Goal: Task Accomplishment & Management: Complete application form

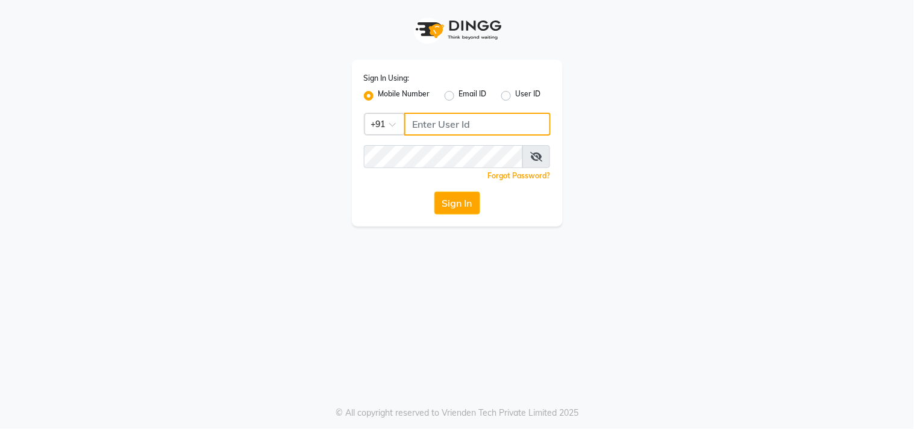
click at [477, 118] on input "Username" at bounding box center [477, 124] width 146 height 23
type input "7276216686"
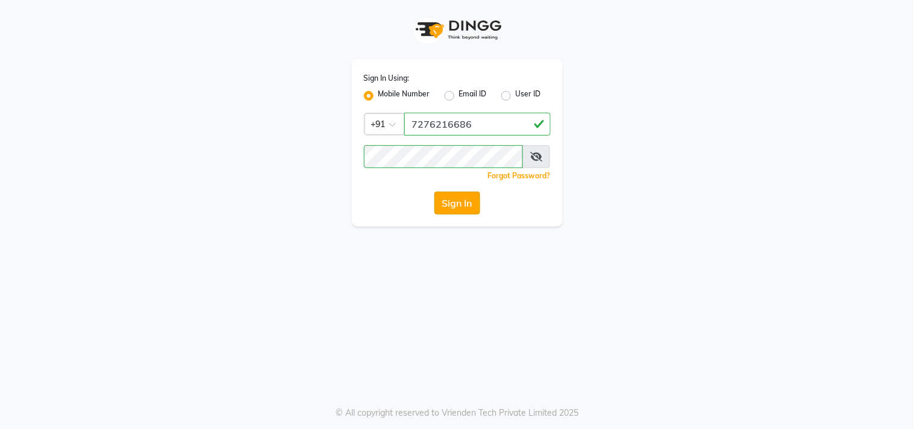
click at [458, 206] on button "Sign In" at bounding box center [458, 203] width 46 height 23
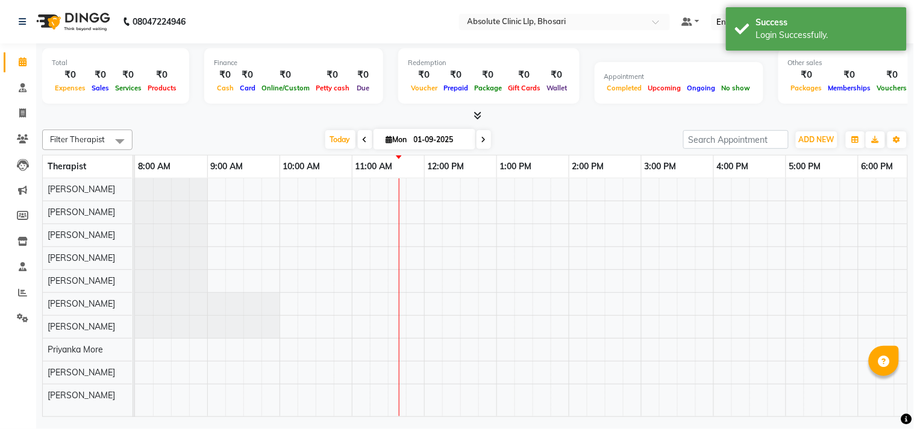
select select "en"
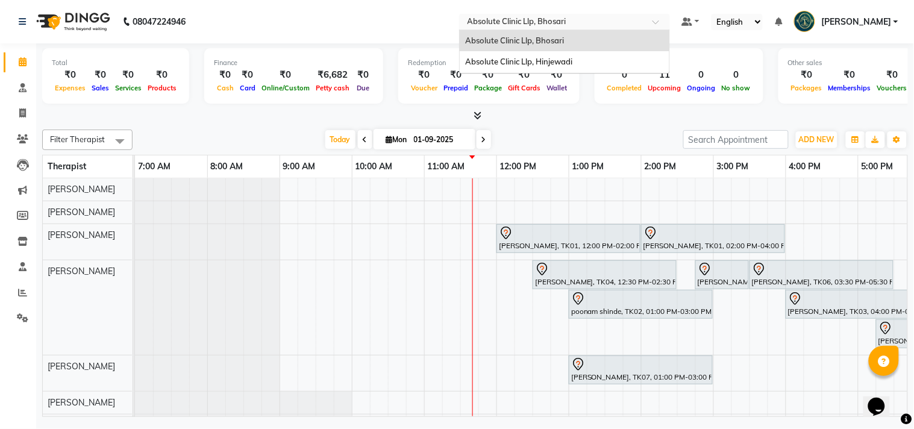
click at [524, 28] on ng-select "Select Location × Absolute Clinic Llp, Bhosari Absolute Clinic Llp, Bhosari Abs…" at bounding box center [564, 22] width 211 height 16
click at [537, 63] on span "Absolute Clinic Llp, Hinjewadi" at bounding box center [519, 62] width 107 height 10
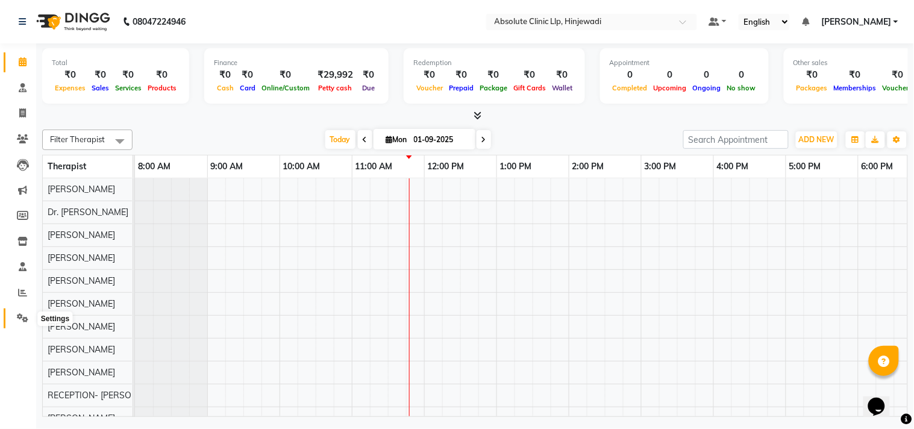
click at [22, 321] on icon at bounding box center [22, 317] width 11 height 9
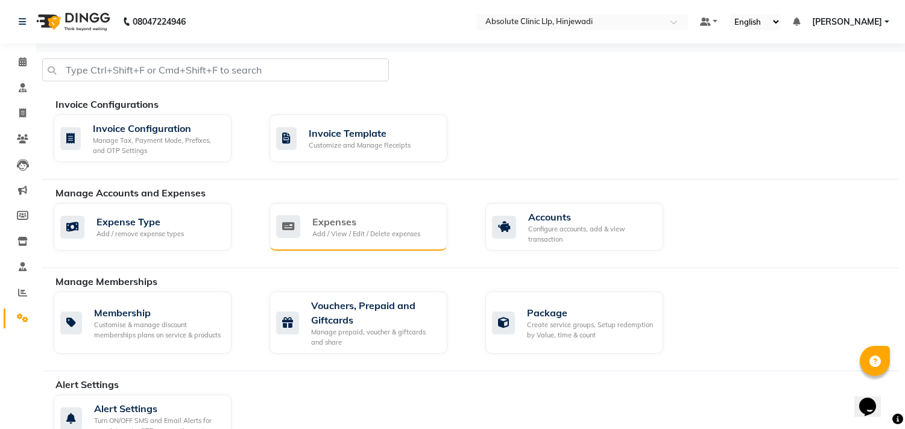
click at [375, 221] on div "Expenses" at bounding box center [366, 222] width 108 height 14
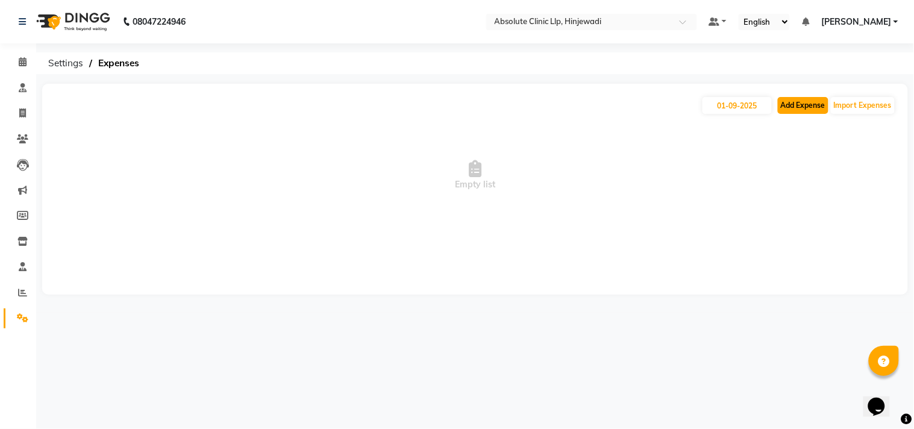
click at [796, 103] on button "Add Expense" at bounding box center [803, 105] width 51 height 17
select select "1"
select select "4015"
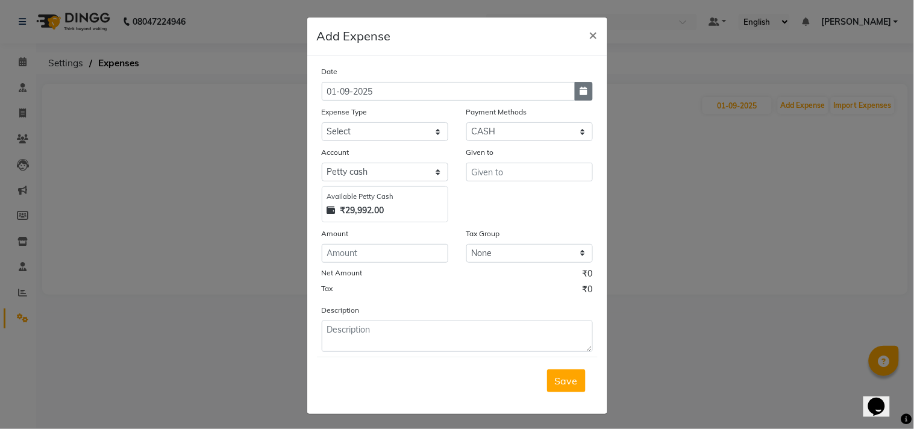
click at [580, 92] on icon "button" at bounding box center [583, 91] width 7 height 8
select select "9"
select select "2025"
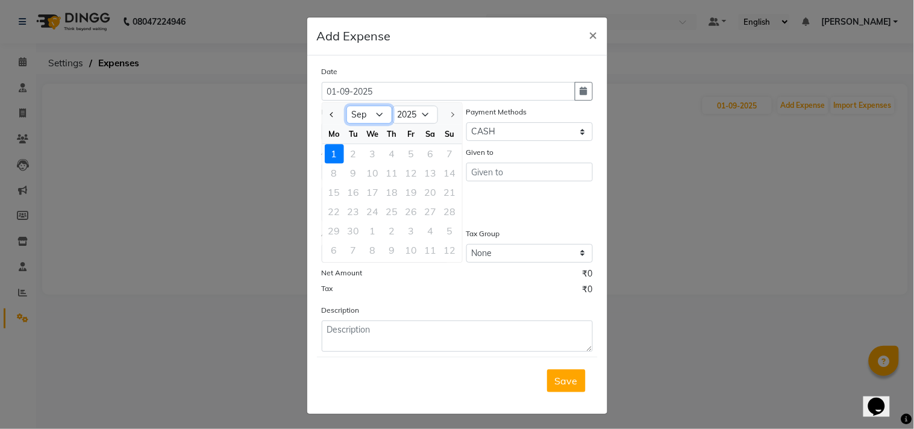
click at [359, 119] on select "Jan Feb Mar Apr May Jun Jul Aug Sep" at bounding box center [370, 115] width 46 height 18
select select "8"
click at [347, 106] on select "Jan Feb Mar Apr May Jun Jul Aug Sep" at bounding box center [370, 115] width 46 height 18
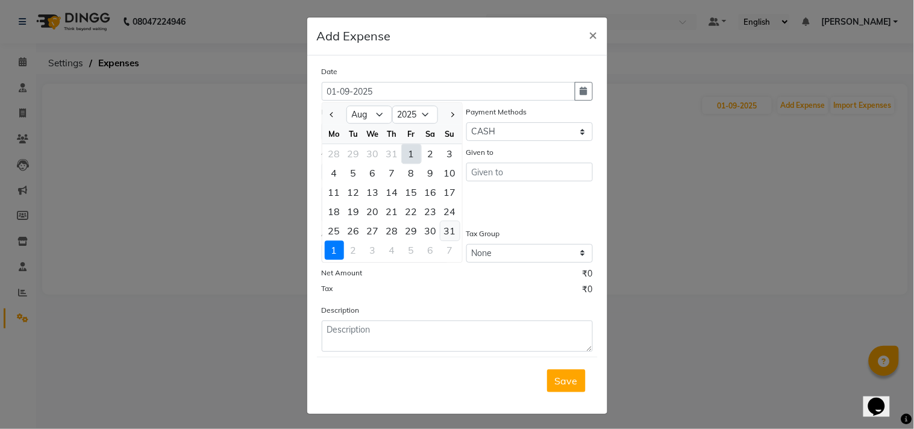
click at [448, 231] on div "31" at bounding box center [450, 230] width 19 height 19
type input "31-08-2025"
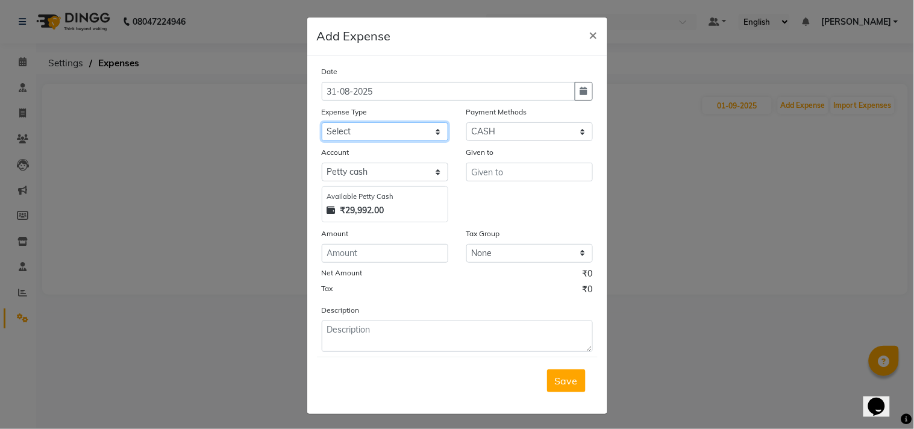
click at [354, 130] on select "Select Advance Salary Bank charges Car maintenance Cash transfer to bank Cash t…" at bounding box center [385, 131] width 127 height 19
select select "7094"
click at [322, 122] on select "Select Advance Salary Bank charges Car maintenance Cash transfer to bank Cash t…" at bounding box center [385, 131] width 127 height 19
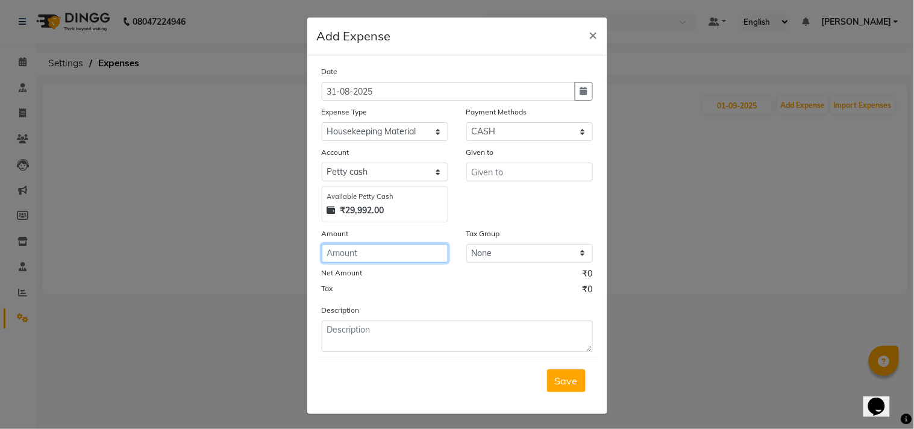
click at [376, 257] on input "number" at bounding box center [385, 253] width 127 height 19
click at [590, 39] on span "×" at bounding box center [594, 34] width 8 height 18
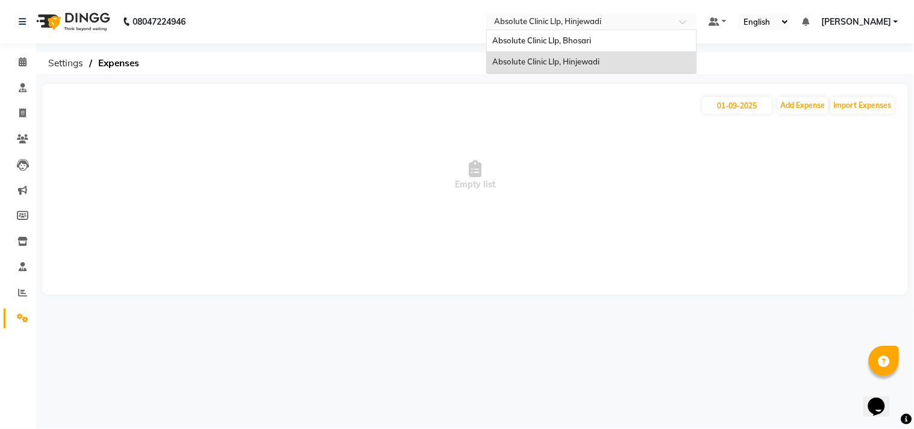
click at [606, 23] on input "text" at bounding box center [579, 23] width 175 height 12
click at [602, 48] on div "Absolute Clinic Llp, Bhosari" at bounding box center [592, 41] width 210 height 22
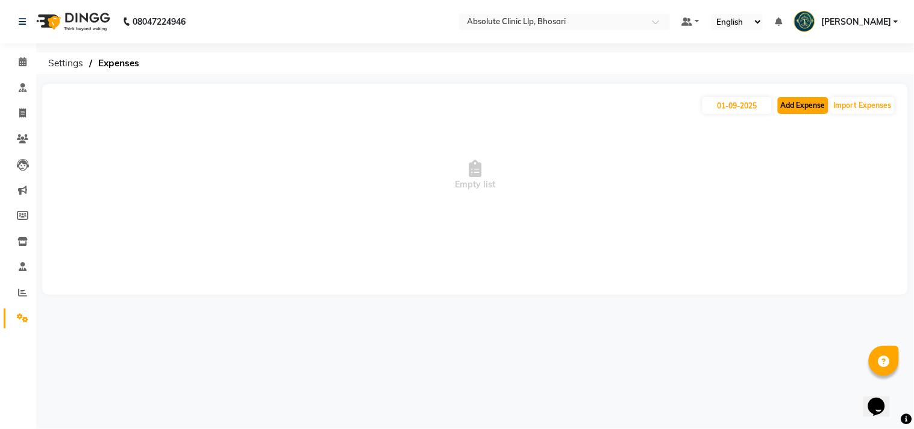
click at [800, 99] on button "Add Expense" at bounding box center [803, 105] width 51 height 17
select select "1"
select select "3543"
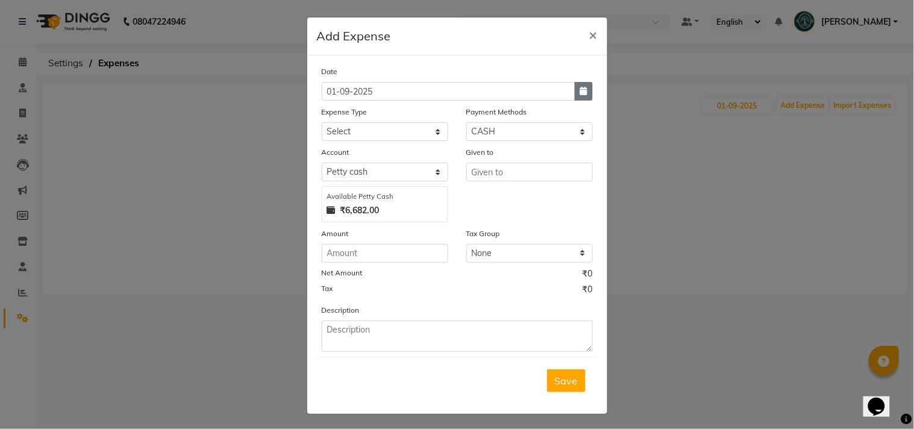
click at [580, 94] on icon "button" at bounding box center [583, 91] width 7 height 8
select select "9"
select select "2025"
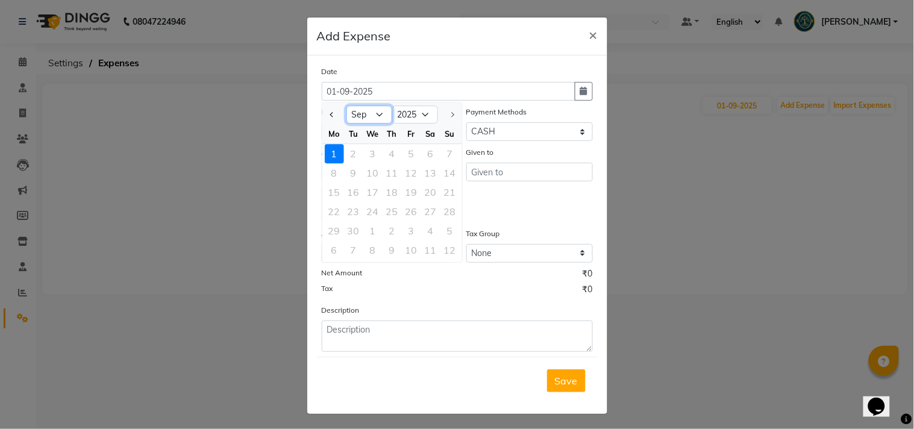
click at [372, 116] on select "Jan Feb Mar Apr May Jun Jul Aug Sep" at bounding box center [370, 115] width 46 height 18
select select "8"
click at [347, 106] on select "Jan Feb Mar Apr May Jun Jul Aug Sep" at bounding box center [370, 115] width 46 height 18
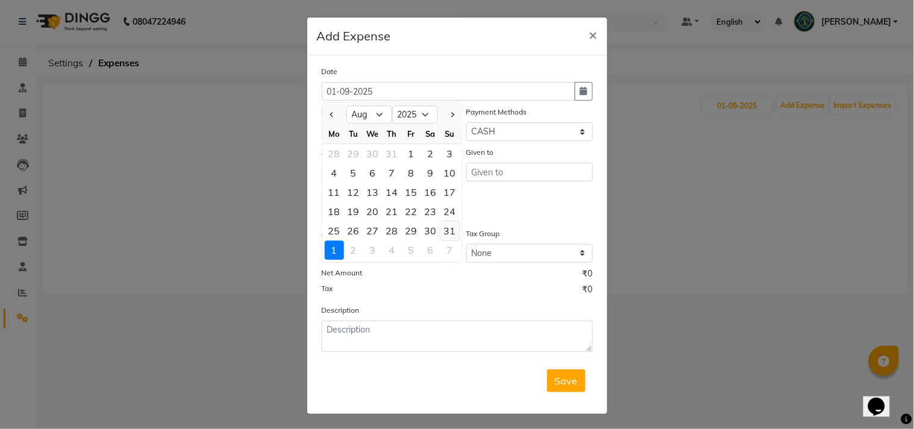
click at [441, 227] on div "31" at bounding box center [450, 230] width 19 height 19
type input "31-08-2025"
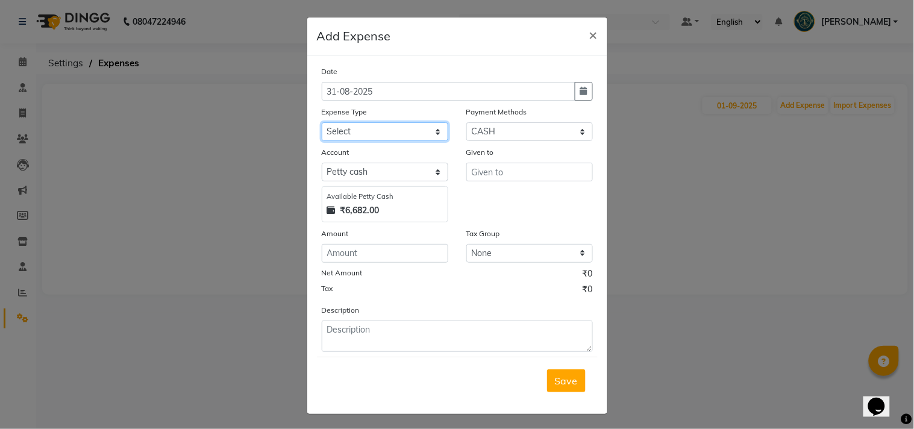
click at [376, 136] on select "Select Advance Salary Bank charges Car maintenance Cash transfer to bank Cash t…" at bounding box center [385, 131] width 127 height 19
select select "7094"
click at [322, 122] on select "Select Advance Salary Bank charges Car maintenance Cash transfer to bank Cash t…" at bounding box center [385, 131] width 127 height 19
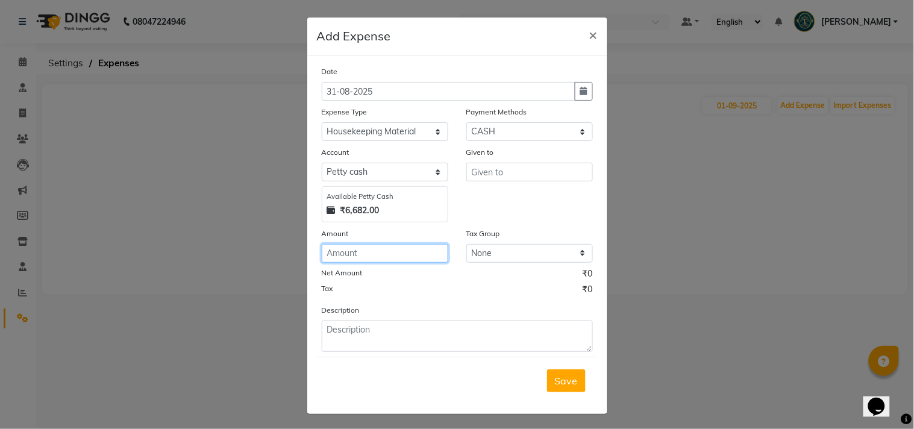
click at [360, 250] on input "number" at bounding box center [385, 253] width 127 height 19
type input "2295"
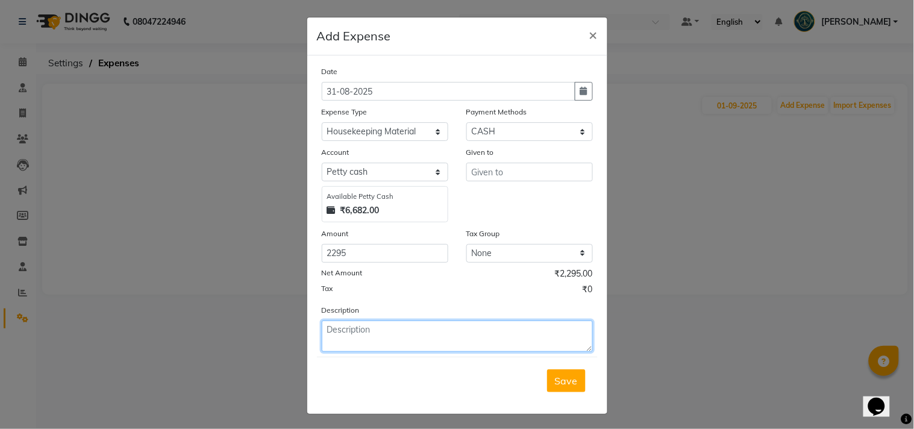
click at [390, 342] on textarea at bounding box center [457, 336] width 271 height 31
type textarea "Being pur of Housekeeping Material"
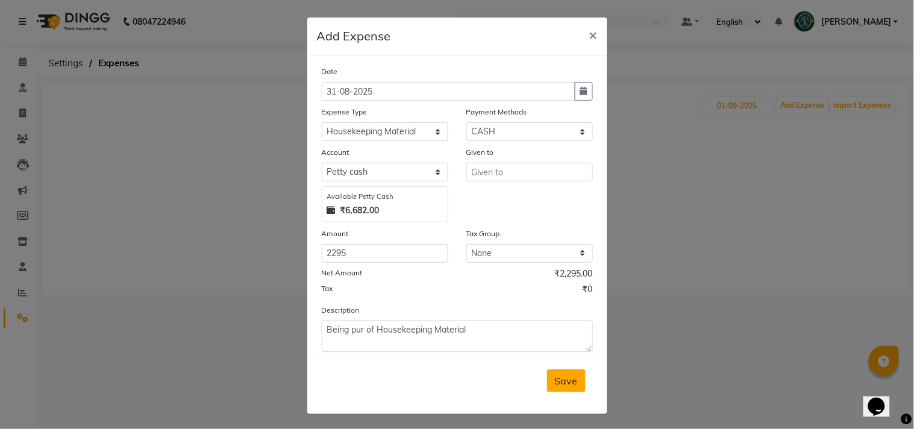
click at [567, 381] on span "Save" at bounding box center [566, 381] width 23 height 12
click at [477, 175] on input "text" at bounding box center [530, 172] width 127 height 19
type input "Shree Ganesh"
click at [564, 378] on span "Save" at bounding box center [566, 381] width 23 height 12
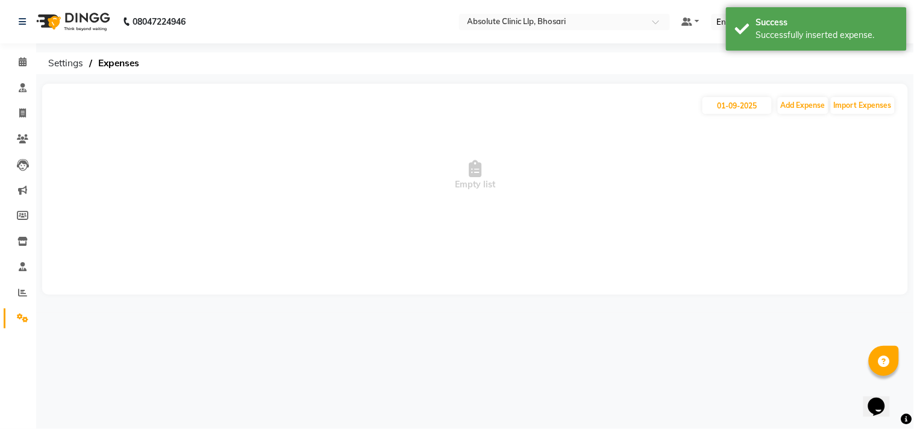
click at [97, 22] on img at bounding box center [72, 22] width 83 height 34
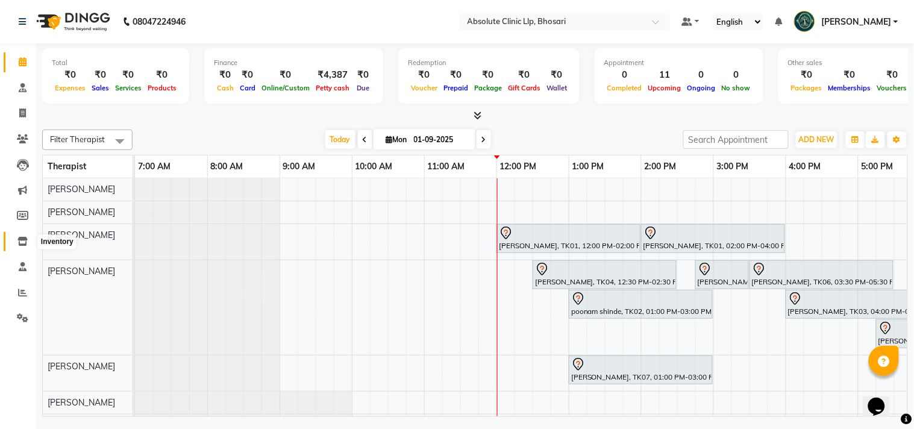
click at [22, 244] on icon at bounding box center [22, 241] width 10 height 9
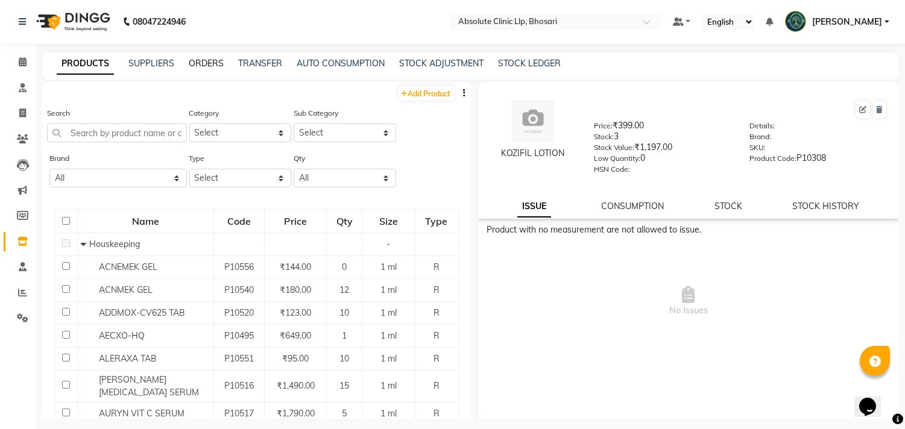
click at [207, 63] on link "ORDERS" at bounding box center [206, 63] width 35 height 11
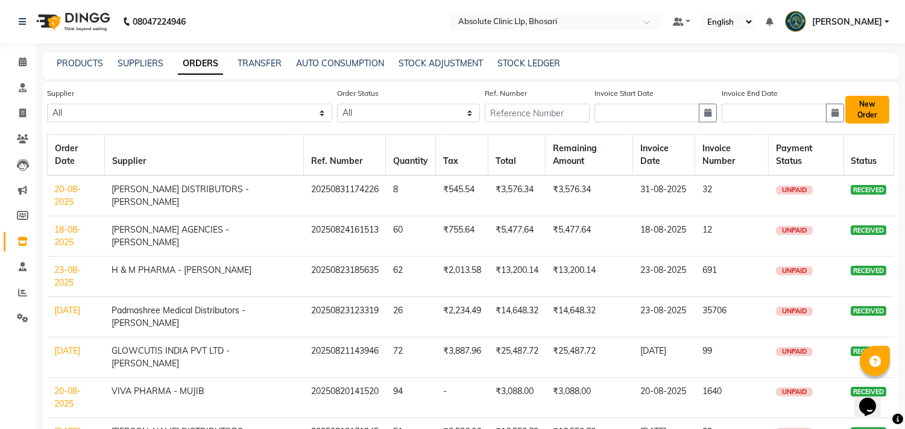
click at [881, 101] on button "New Order" at bounding box center [867, 110] width 44 height 28
select select "true"
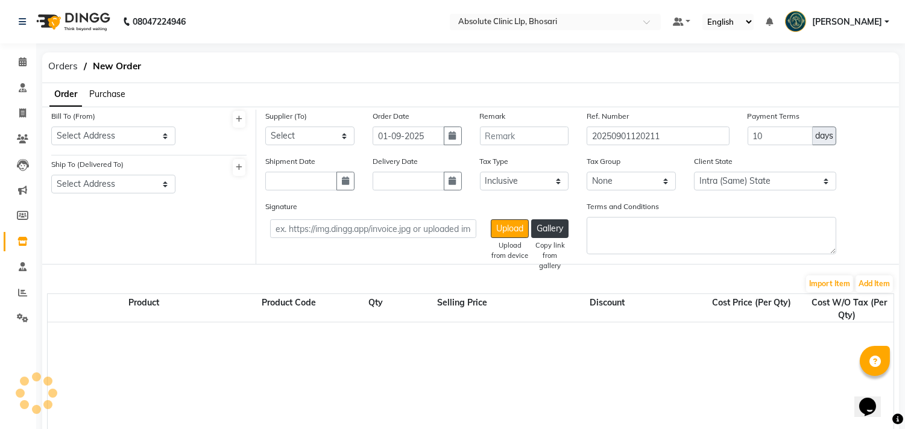
select select "1820"
click at [121, 96] on span "Purchase" at bounding box center [107, 94] width 36 height 11
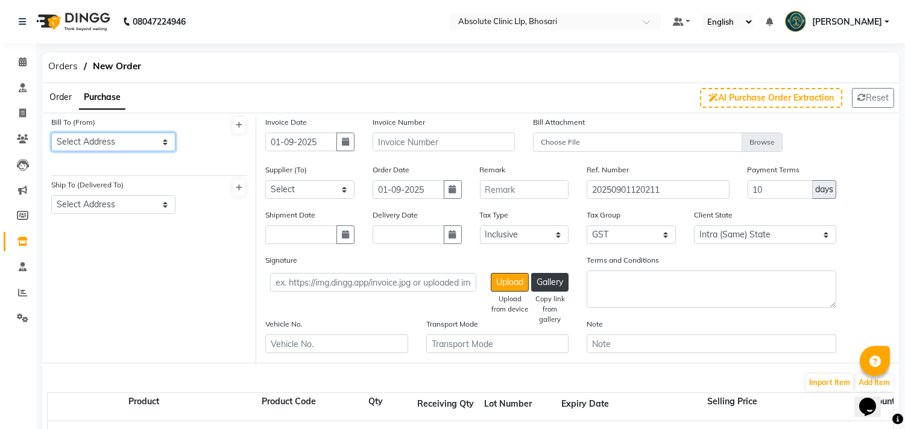
click at [115, 145] on select "Select Address ABSOLUTE CLINIC LLP, SHOP NO. 11, 3RD FLR PHUGE PRIMA, DIGHI ROA…" at bounding box center [113, 142] width 124 height 19
select select "512"
click at [51, 133] on select "Select Address ABSOLUTE CLINIC LLP, SHOP NO. 11, 3RD FLR PHUGE PRIMA, DIGHI ROA…" at bounding box center [113, 142] width 124 height 19
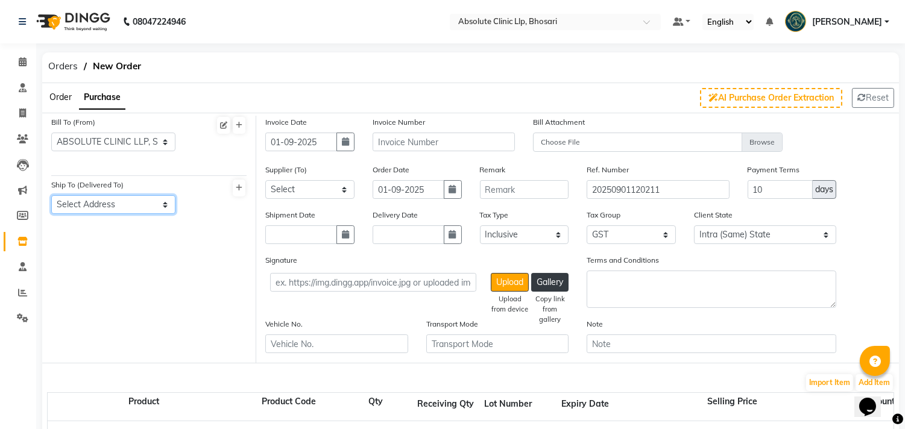
click at [124, 203] on select "Select Address ABSOLUTE CLINIC LLP, SHOP NO. 11, 3RD FLR PHUGE PRIMA, DIGHI ROA…" at bounding box center [113, 204] width 124 height 19
select select "513"
click at [51, 195] on select "Select Address ABSOLUTE CLINIC LLP, SHOP NO. 11, 3RD FLR PHUGE PRIMA, DIGHI ROA…" at bounding box center [113, 204] width 124 height 19
click at [347, 148] on button "button" at bounding box center [345, 142] width 18 height 19
select select "9"
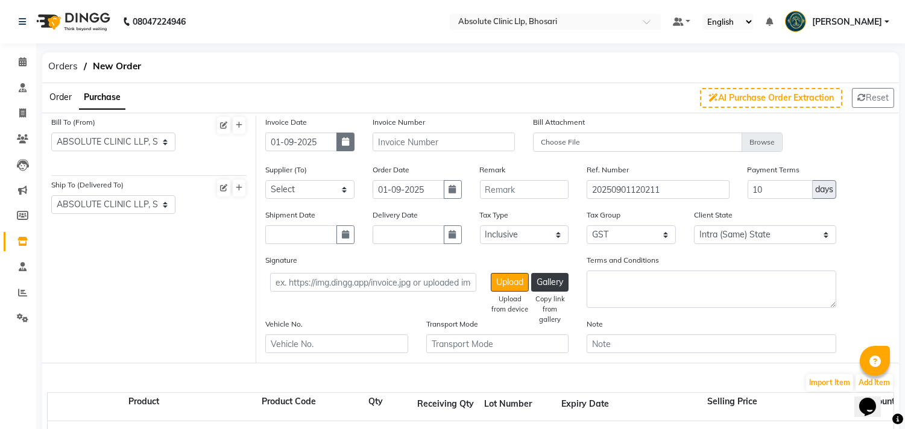
select select "2025"
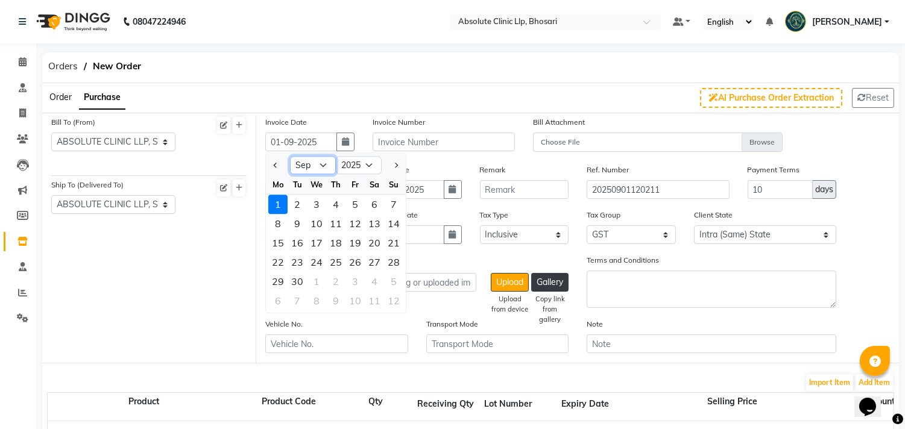
click at [311, 164] on select "Jan Feb Mar Apr May Jun Jul Aug Sep Oct Nov Dec" at bounding box center [313, 166] width 46 height 18
select select "8"
click at [290, 157] on select "Jan Feb Mar Apr May Jun Jul Aug Sep Oct Nov Dec" at bounding box center [313, 166] width 46 height 18
click at [376, 259] on div "23" at bounding box center [374, 262] width 19 height 19
type input "23-08-2025"
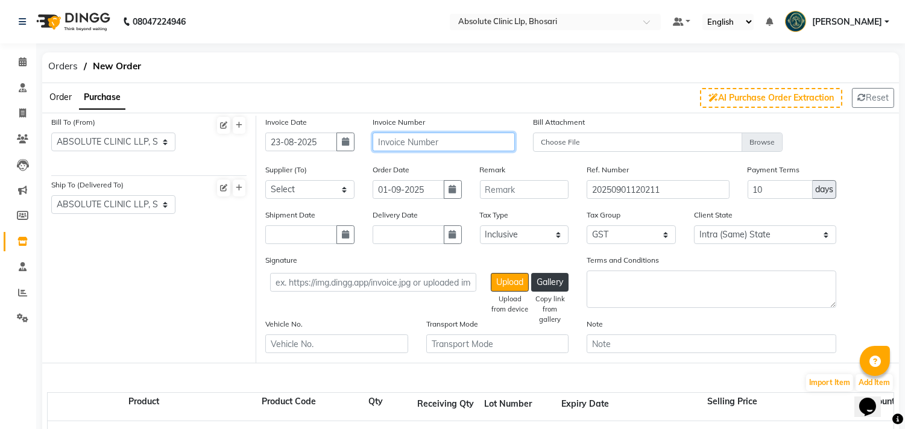
click at [448, 143] on input "text" at bounding box center [444, 142] width 142 height 19
type input "13610"
drag, startPoint x: 764, startPoint y: 190, endPoint x: 748, endPoint y: 194, distance: 16.1
click at [748, 194] on input "10" at bounding box center [780, 189] width 66 height 19
type input "30"
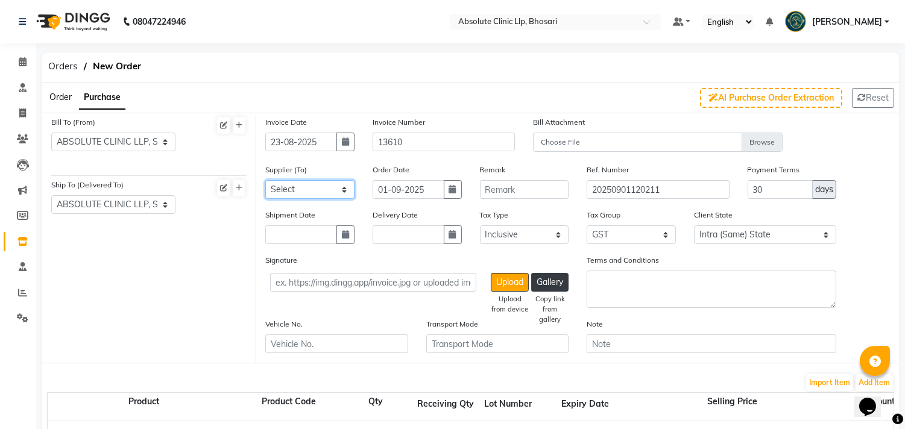
click at [322, 186] on select "Select SAHYADRI PHARMA - SAHYADRI PHARMA Saijeevan Medico - Umesh Vishwkarma Ta…" at bounding box center [309, 189] width 89 height 19
select select "1428"
click at [98, 292] on div "Bill To (From) Select Address ABSOLUTE CLINIC LLP, SHOP NO. 11, 3RD FLR PHUGE P…" at bounding box center [149, 239] width 214 height 247
click at [79, 64] on span "Orders" at bounding box center [63, 66] width 42 height 22
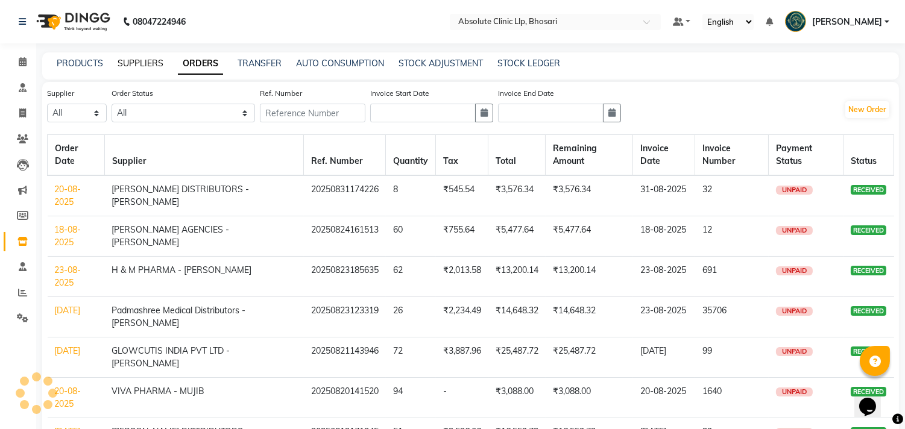
click at [142, 63] on link "SUPPLIERS" at bounding box center [141, 63] width 46 height 11
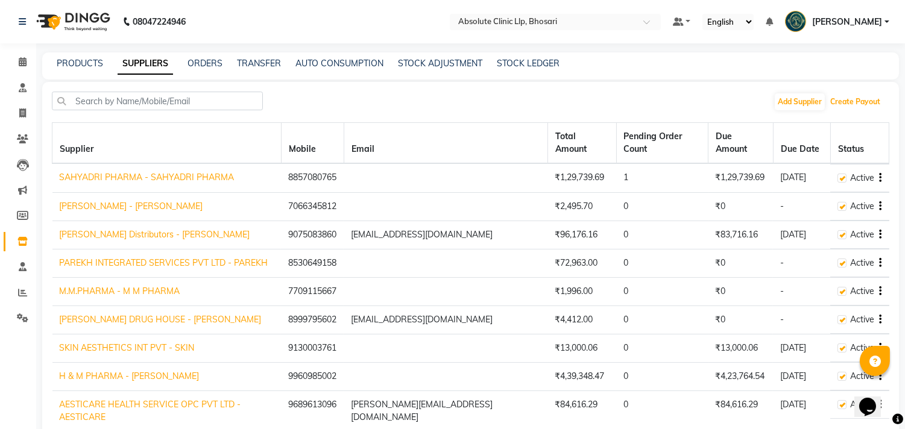
drag, startPoint x: 852, startPoint y: 101, endPoint x: 752, endPoint y: 113, distance: 100.9
click at [752, 113] on div "Add Supplier Create Payout" at bounding box center [470, 106] width 837 height 28
click at [782, 99] on button "Add Supplier" at bounding box center [800, 101] width 50 height 17
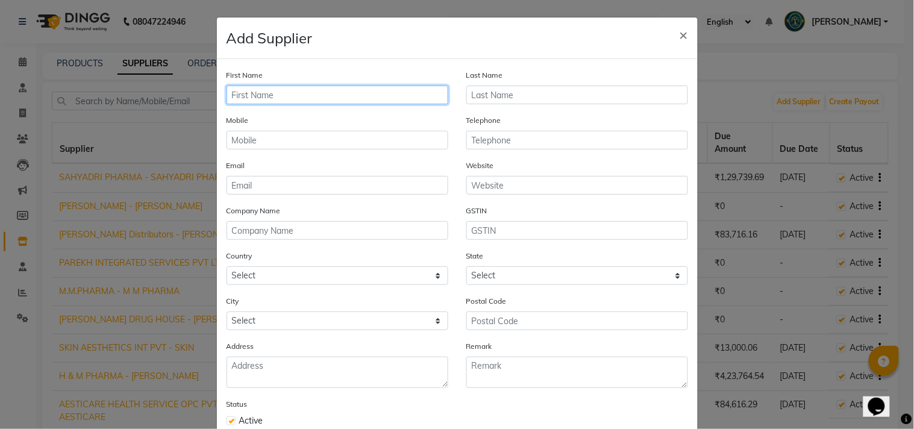
click at [371, 96] on input "text" at bounding box center [338, 95] width 222 height 19
type input "Vishal"
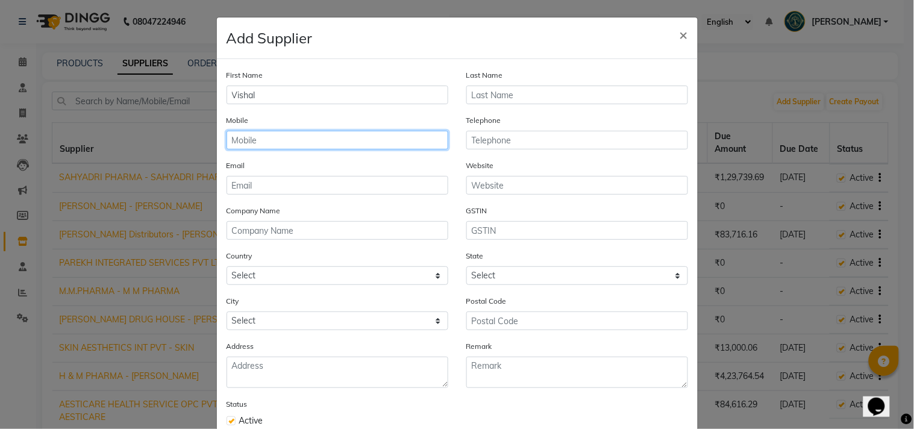
click at [322, 145] on input "text" at bounding box center [338, 140] width 222 height 19
click at [540, 85] on div "Last Name" at bounding box center [578, 87] width 222 height 36
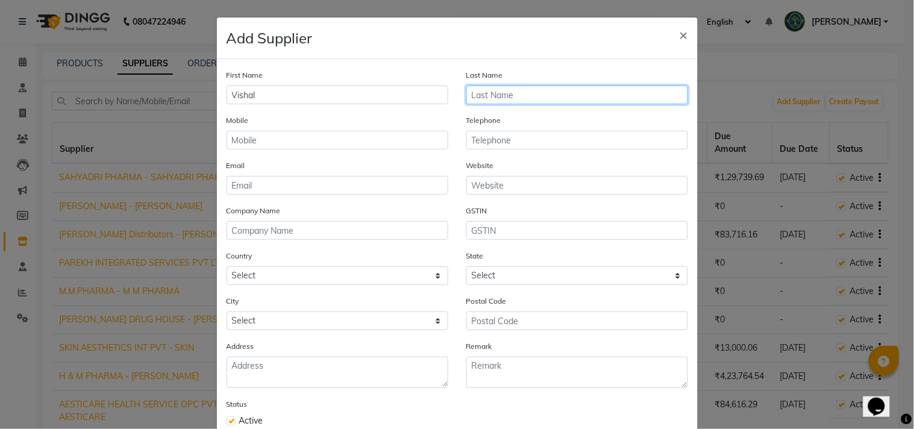
click at [522, 88] on input "text" at bounding box center [578, 95] width 222 height 19
type input "Diamond"
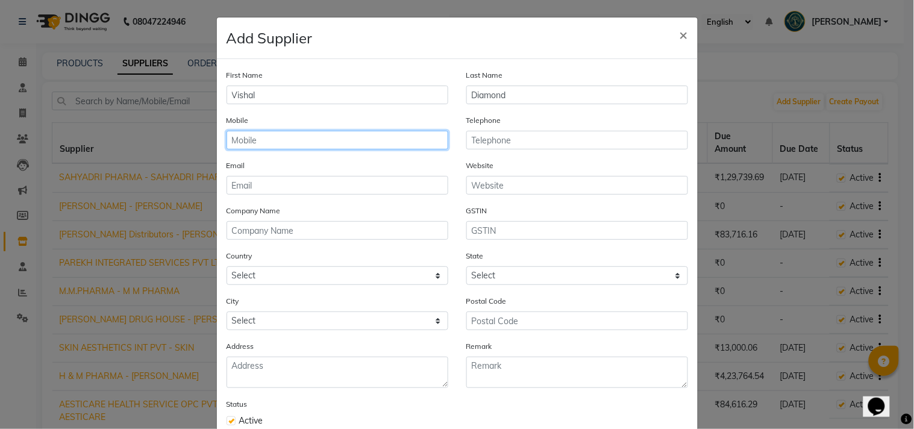
click at [335, 139] on input "text" at bounding box center [338, 140] width 222 height 19
type input "7448281966"
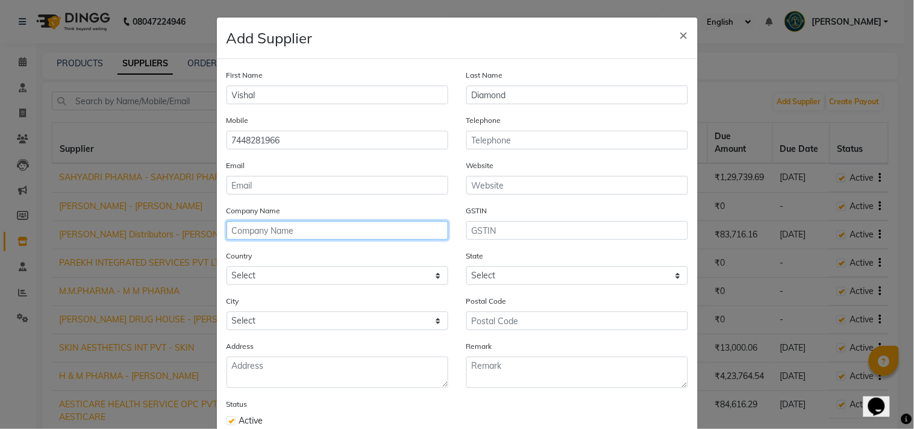
click at [314, 234] on input "text" at bounding box center [338, 230] width 222 height 19
type input "Diamond Lifescince Pvt Ltd"
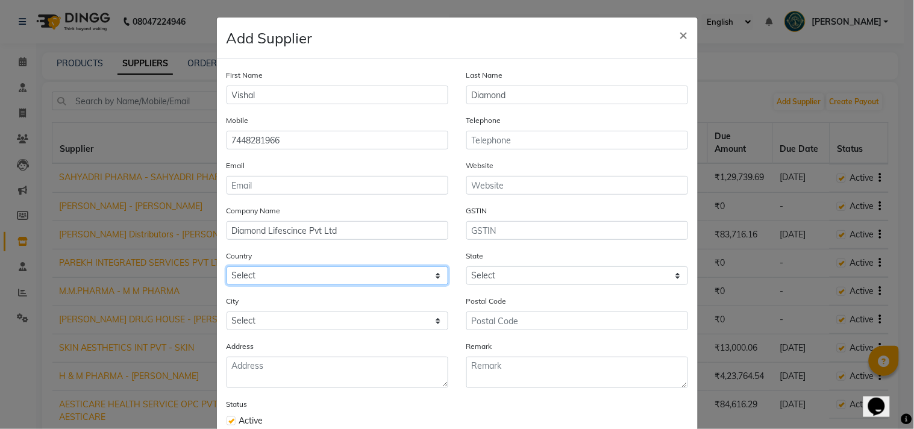
click at [318, 275] on select "Select Afghanistan Albania Algeria American Samoa Andorra Angola Anguilla Antar…" at bounding box center [338, 275] width 222 height 19
select select "1"
click at [227, 267] on select "Select Afghanistan Albania Algeria American Samoa Andorra Angola Anguilla Antar…" at bounding box center [338, 275] width 222 height 19
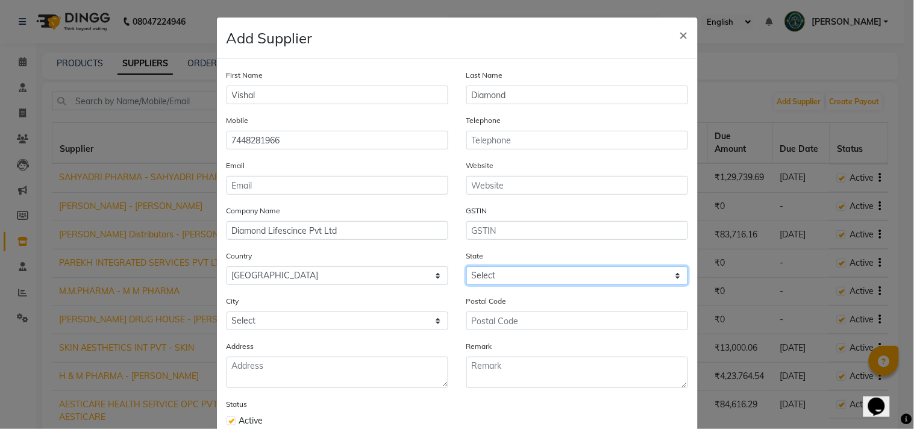
click at [527, 278] on select "Select Andaman and Nicobar Islands Andhra Pradesh Arunachal Pradesh Assam Bihar…" at bounding box center [578, 275] width 222 height 19
select select "22"
click at [467, 267] on select "Select Andaman and Nicobar Islands Andhra Pradesh Arunachal Pradesh Assam Bihar…" at bounding box center [578, 275] width 222 height 19
click at [356, 334] on div "City Select Achalpur Aheri Ahmadnagar Cantonment Ahmadpur Ahmednagar Ajra Akalk…" at bounding box center [338, 317] width 240 height 45
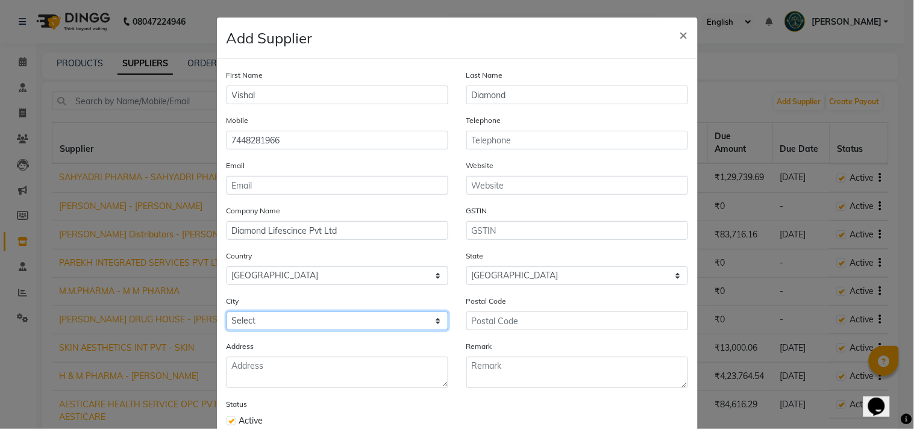
click at [356, 321] on select "Select Achalpur Aheri Ahmadnagar Cantonment Ahmadpur Ahmednagar Ajra Akalkot Ak…" at bounding box center [338, 321] width 222 height 19
click at [227, 312] on select "Select Achalpur Aheri Ahmadnagar Cantonment Ahmadpur Ahmednagar Ajra Akalkot Ak…" at bounding box center [338, 321] width 222 height 19
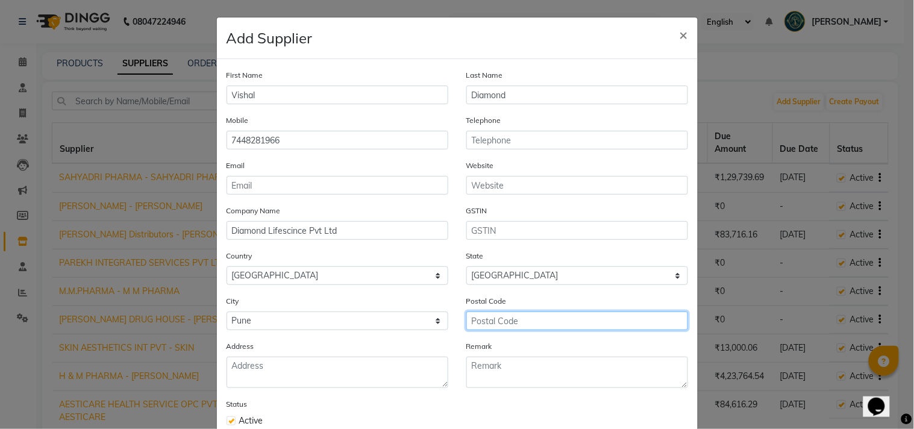
click at [483, 324] on input "text" at bounding box center [578, 321] width 222 height 19
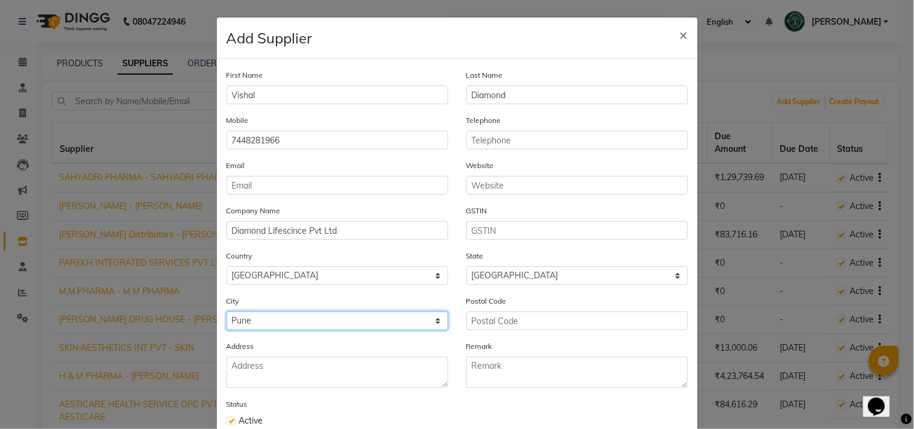
click at [260, 319] on select "Select Achalpur Aheri Ahmadnagar Cantonment Ahmadpur Ahmednagar Ajra Akalkot Ak…" at bounding box center [338, 321] width 222 height 19
select select "2707"
click at [227, 312] on select "Select Achalpur Aheri Ahmadnagar Cantonment Ahmadpur Ahmednagar Ajra Akalkot Ak…" at bounding box center [338, 321] width 222 height 19
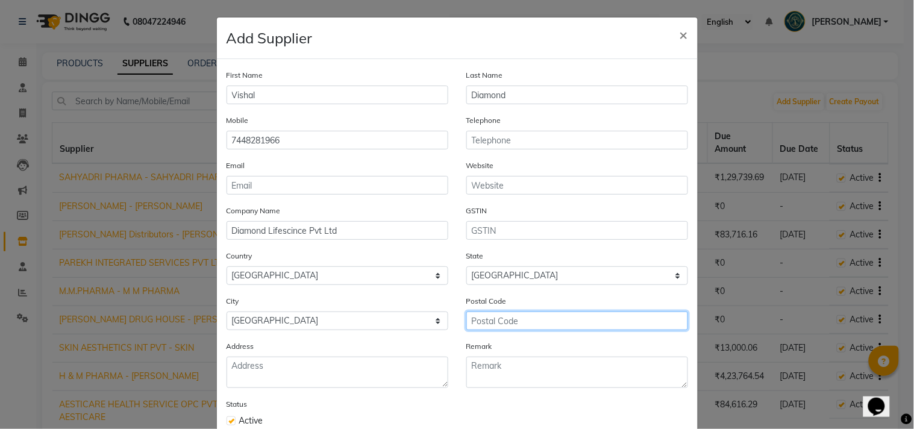
click at [527, 323] on input "text" at bounding box center [578, 321] width 222 height 19
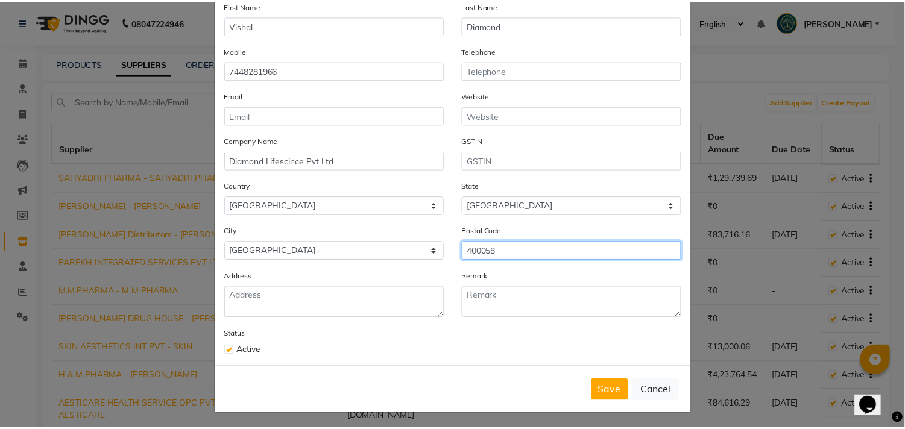
scroll to position [74, 0]
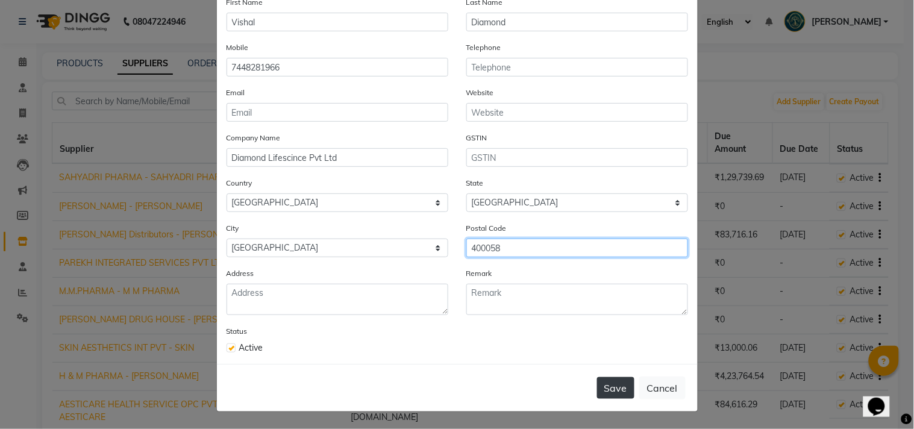
type input "400058"
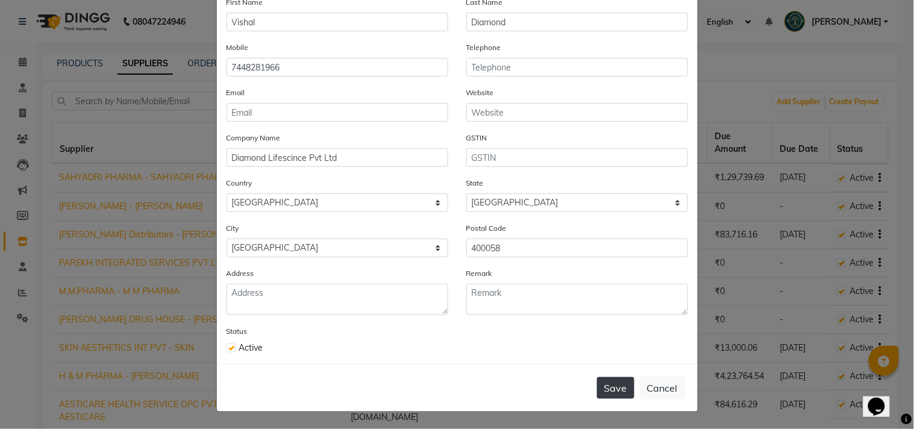
click at [609, 389] on button "Save" at bounding box center [615, 388] width 37 height 22
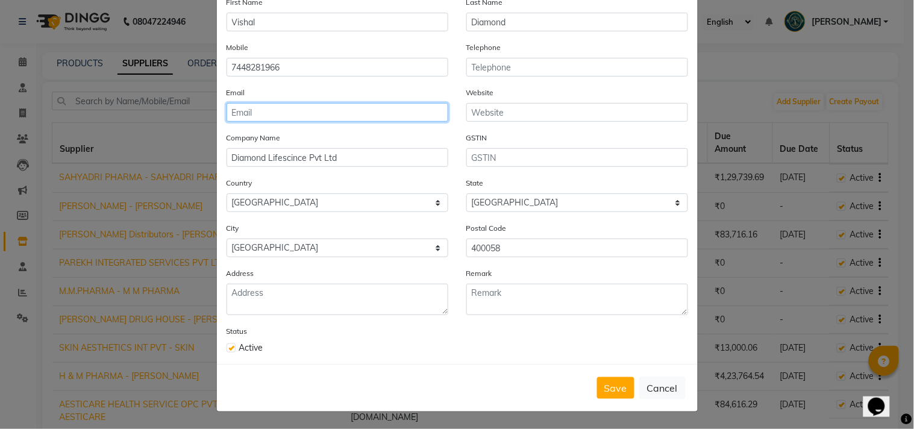
click at [289, 112] on input "email" at bounding box center [338, 112] width 222 height 19
type input "diamondlifesciencespvtld@gmail.com"
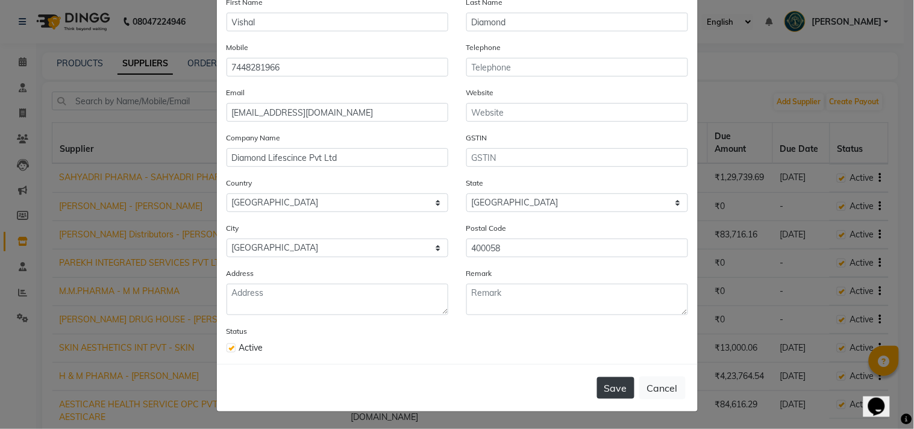
click at [598, 386] on button "Save" at bounding box center [615, 388] width 37 height 22
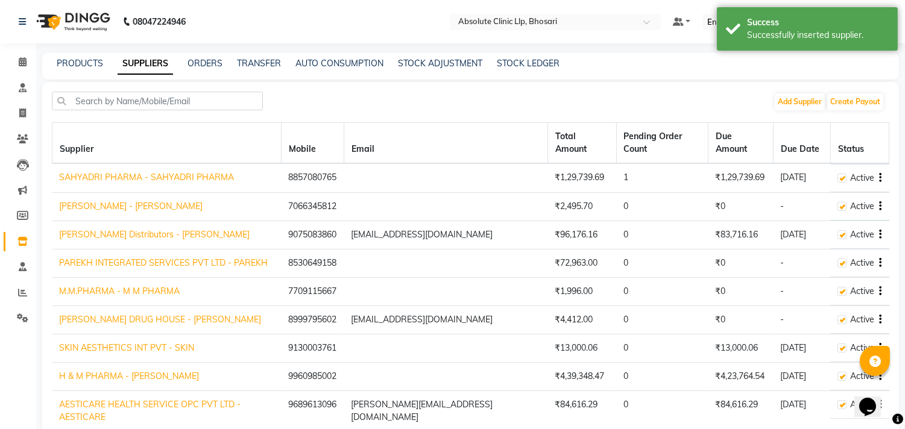
click at [206, 69] on div "ORDERS" at bounding box center [204, 63] width 35 height 13
click at [205, 62] on link "ORDERS" at bounding box center [204, 63] width 35 height 11
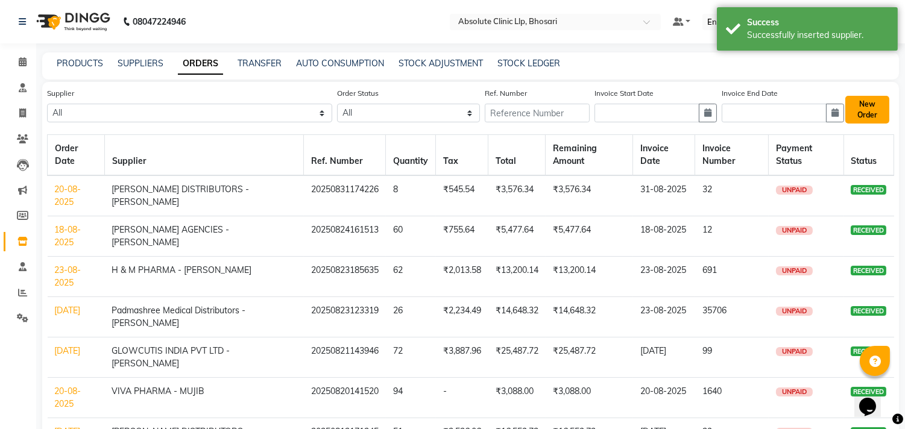
click at [873, 106] on button "New Order" at bounding box center [867, 110] width 44 height 28
select select "true"
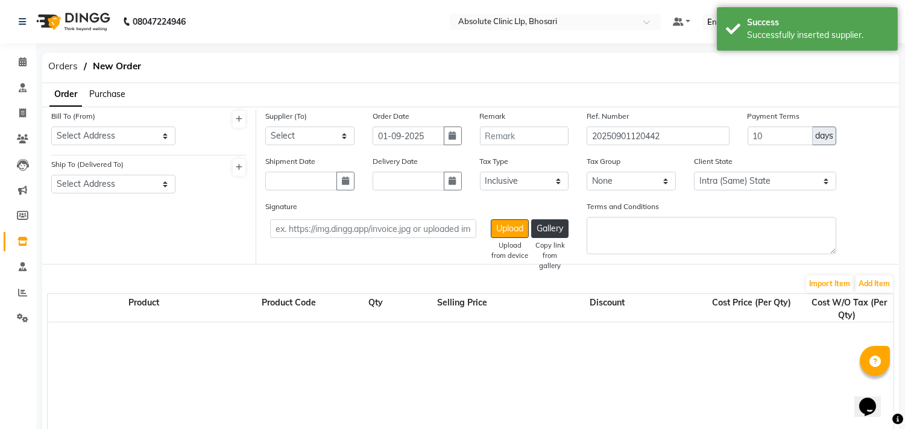
select select "1820"
click at [133, 134] on select "Select Address ABSOLUTE CLINIC LLP, SHOP NO. 11, 3RD FLR PHUGE PRIMA, DIGHI ROA…" at bounding box center [113, 136] width 124 height 19
select select "512"
click at [51, 127] on select "Select Address ABSOLUTE CLINIC LLP, SHOP NO. 11, 3RD FLR PHUGE PRIMA, DIGHI ROA…" at bounding box center [113, 136] width 124 height 19
click at [124, 188] on select "Select Address ABSOLUTE CLINIC LLP, SHOP NO. 11, 3RD FLR PHUGE PRIMA, DIGHI ROA…" at bounding box center [113, 184] width 124 height 19
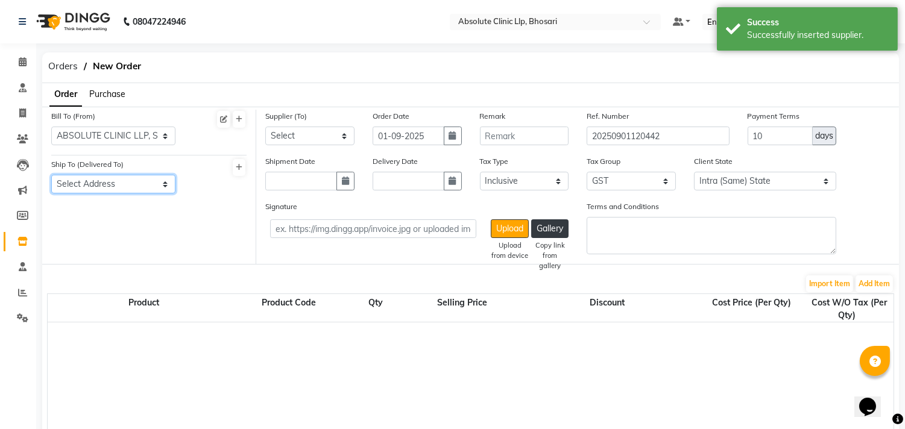
select select "513"
click at [51, 175] on select "Select Address ABSOLUTE CLINIC LLP, SHOP NO. 11, 3RD FLR PHUGE PRIMA, DIGHI ROA…" at bounding box center [113, 184] width 124 height 19
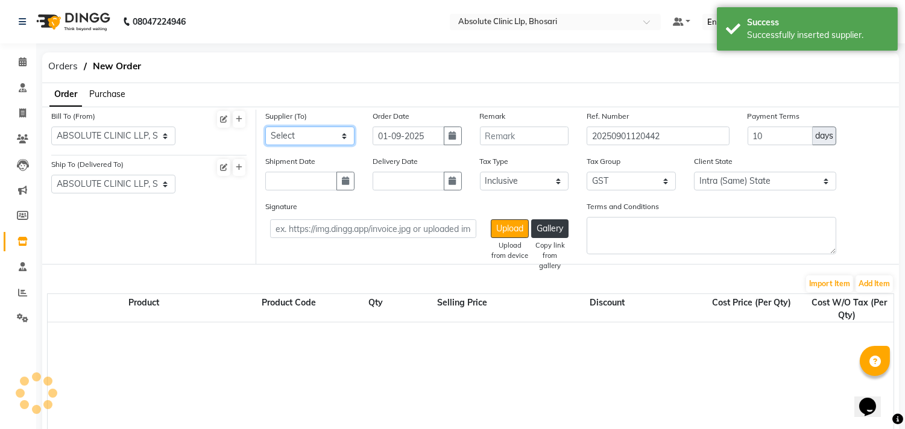
click at [291, 137] on select "Select SAHYADRI PHARMA - SAHYADRI PHARMA Saijeevan Medico - Umesh Vishwkarma Ta…" at bounding box center [309, 136] width 89 height 19
select select "5756"
click at [265, 127] on select "Select SAHYADRI PHARMA - SAHYADRI PHARMA Saijeevan Medico - Umesh Vishwkarma Ta…" at bounding box center [309, 136] width 89 height 19
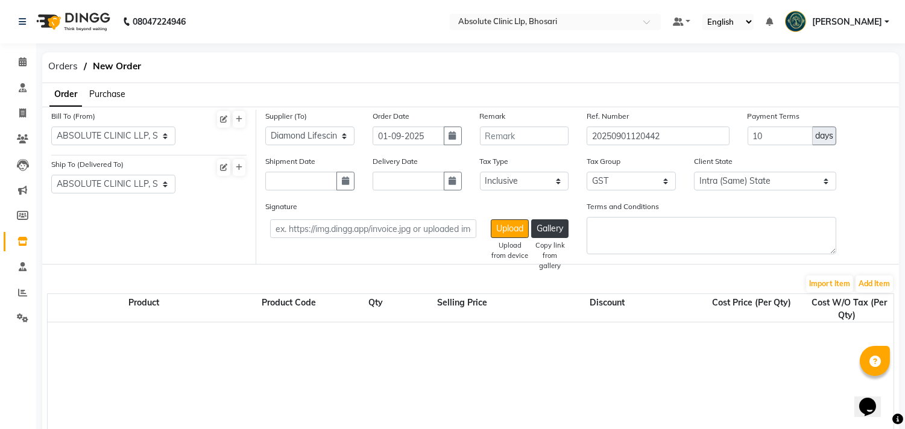
click at [125, 97] on span "Purchase" at bounding box center [107, 94] width 36 height 11
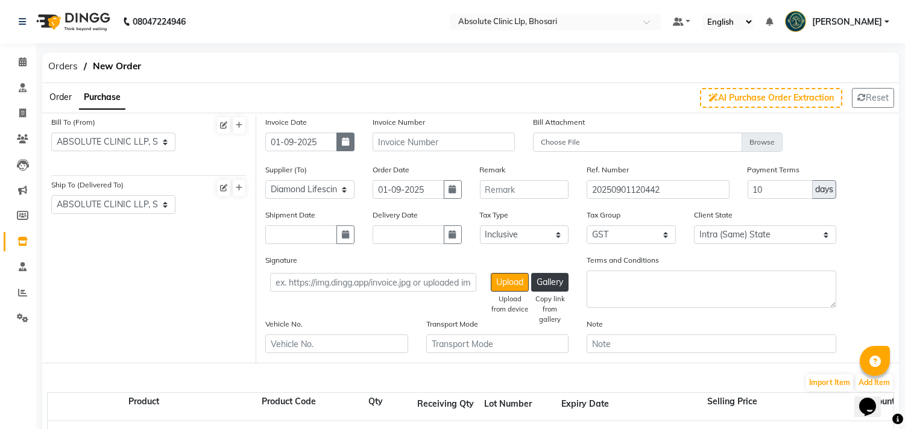
click at [344, 137] on icon "button" at bounding box center [345, 141] width 7 height 8
select select "9"
select select "2025"
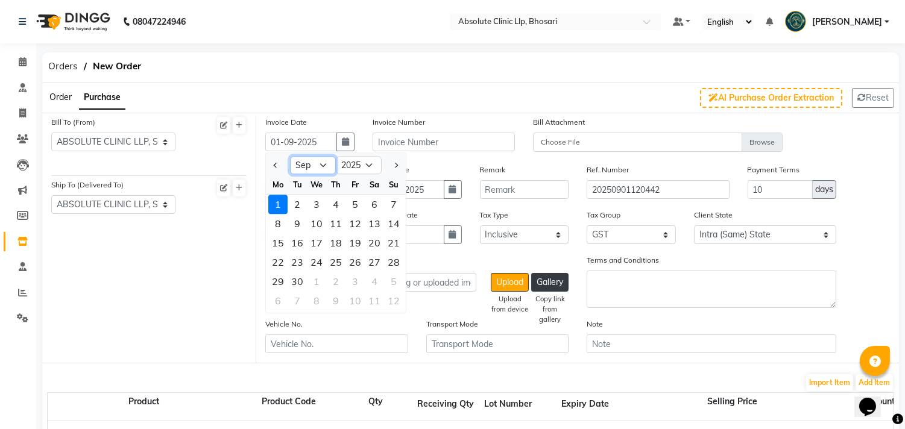
click at [317, 164] on select "Jan Feb Mar Apr May Jun Jul Aug Sep Oct Nov Dec" at bounding box center [313, 166] width 46 height 18
select select "8"
click at [290, 157] on select "Jan Feb Mar Apr May Jun Jul Aug Sep Oct Nov Dec" at bounding box center [313, 166] width 46 height 18
click at [393, 278] on div "31" at bounding box center [393, 281] width 19 height 19
type input "31-08-2025"
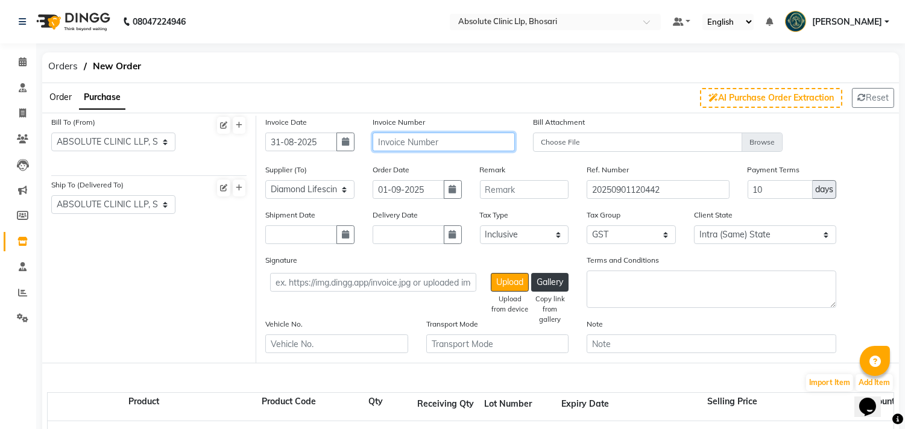
click at [417, 137] on input "text" at bounding box center [444, 142] width 142 height 19
type input "13610"
click at [447, 193] on button "button" at bounding box center [453, 189] width 18 height 19
select select "9"
select select "2025"
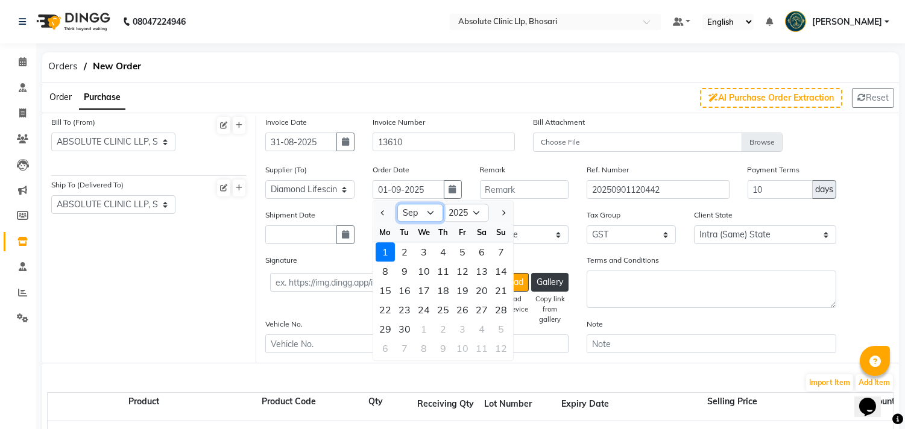
click at [420, 213] on select "Jan Feb Mar Apr May Jun Jul Aug Sep Oct Nov Dec" at bounding box center [420, 213] width 46 height 18
select select "8"
click at [397, 204] on select "Jan Feb Mar Apr May Jun Jul Aug Sep Oct Nov Dec" at bounding box center [420, 213] width 46 height 18
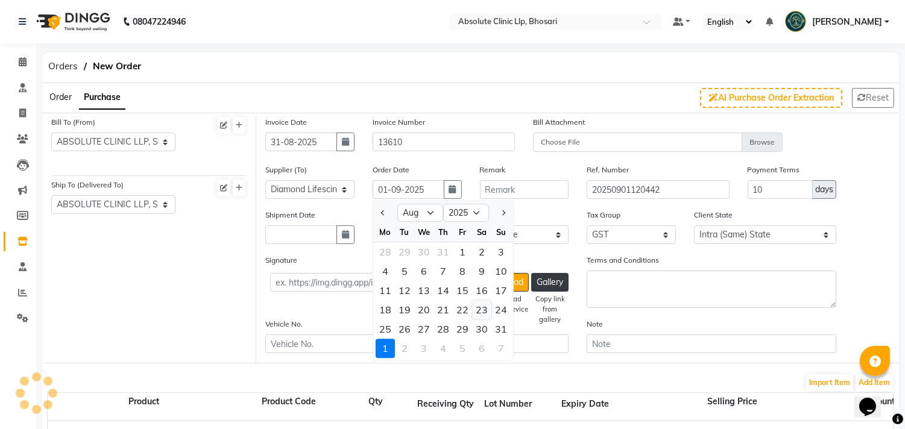
click at [485, 310] on div "23" at bounding box center [481, 309] width 19 height 19
type input "23-08-2025"
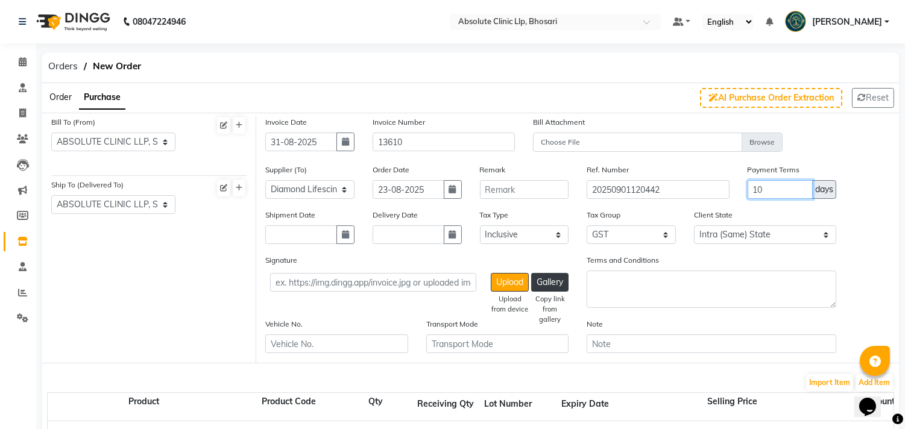
click at [749, 196] on input "10" at bounding box center [780, 189] width 66 height 19
type input "60"
click at [335, 235] on input "text" at bounding box center [301, 234] width 72 height 19
select select "9"
select select "2025"
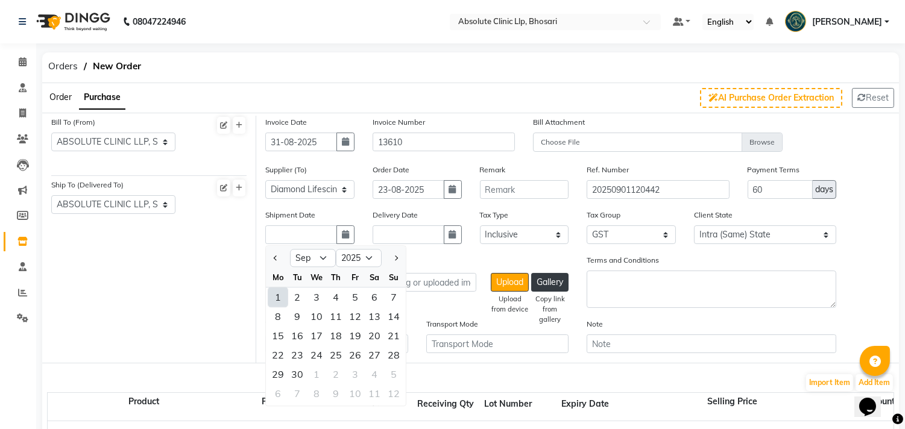
click at [318, 268] on div "We" at bounding box center [316, 277] width 19 height 19
click at [315, 255] on select "Jan Feb Mar Apr May Jun Jul Aug Sep Oct Nov Dec" at bounding box center [313, 259] width 46 height 18
select select "8"
click at [290, 250] on select "Jan Feb Mar Apr May Jun Jul Aug Sep Oct Nov Dec" at bounding box center [313, 259] width 46 height 18
click at [375, 353] on div "23" at bounding box center [374, 354] width 19 height 19
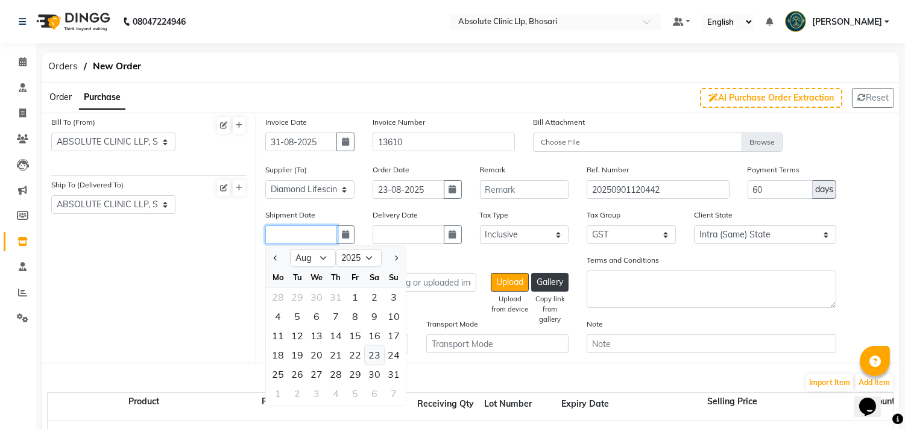
type input "23-08-2025"
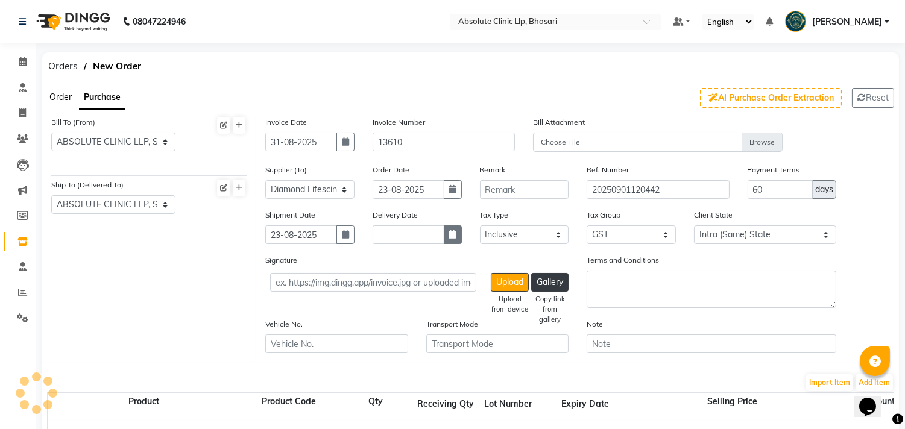
click at [450, 233] on icon "button" at bounding box center [452, 234] width 7 height 8
select select "9"
select select "2025"
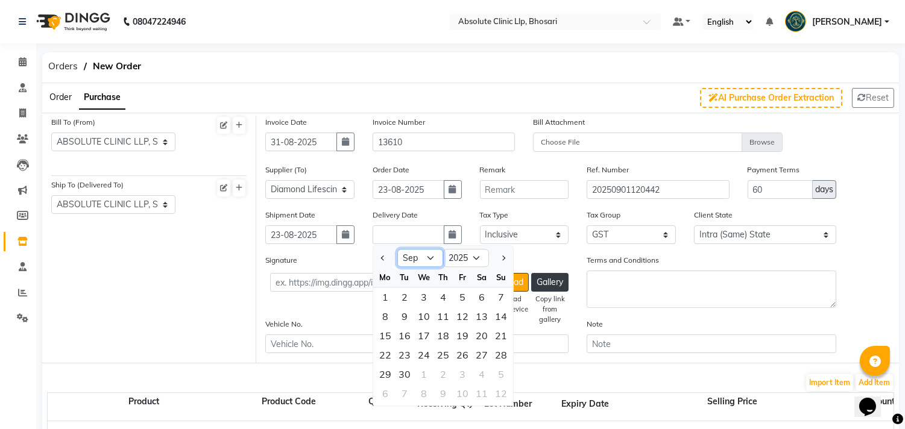
click at [424, 257] on select "Jan Feb Mar Apr May Jun Jul Aug Sep Oct Nov Dec" at bounding box center [420, 259] width 46 height 18
select select "8"
click at [397, 250] on select "Jan Feb Mar Apr May Jun Jul Aug Sep Oct Nov Dec" at bounding box center [420, 259] width 46 height 18
click at [479, 351] on div "23" at bounding box center [481, 354] width 19 height 19
type input "23-08-2025"
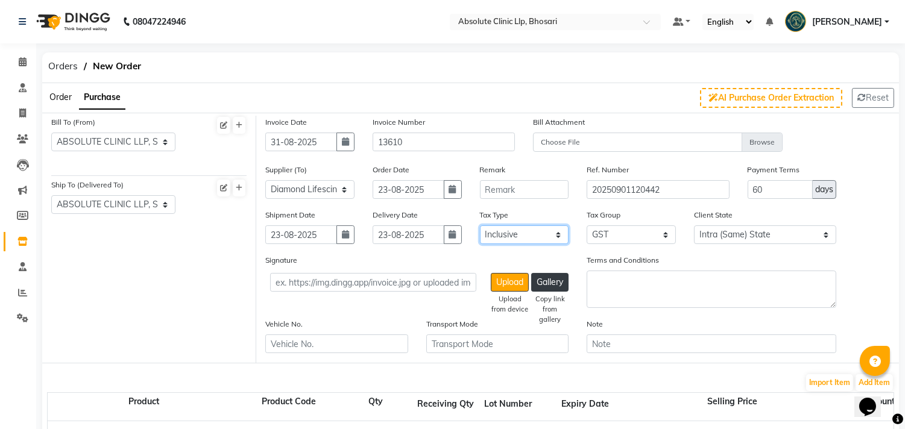
click at [523, 236] on select "Select Inclusive Exclusive" at bounding box center [524, 234] width 89 height 19
select select "false"
click at [480, 225] on select "Select Inclusive Exclusive" at bounding box center [524, 234] width 89 height 19
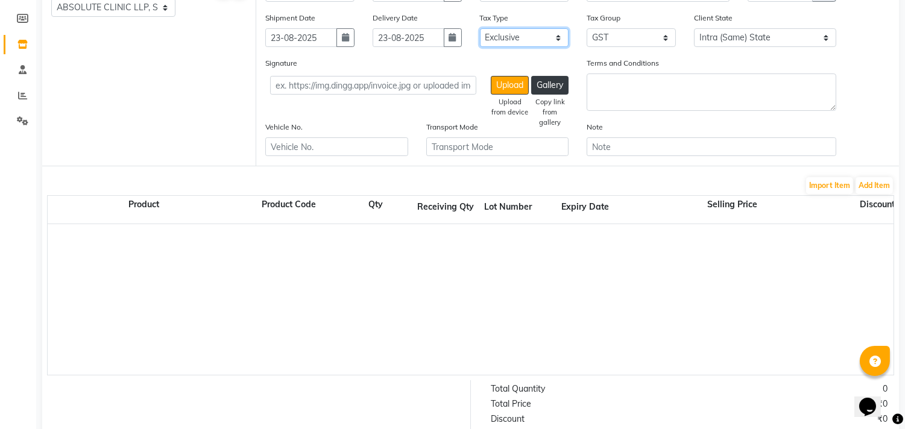
scroll to position [214, 0]
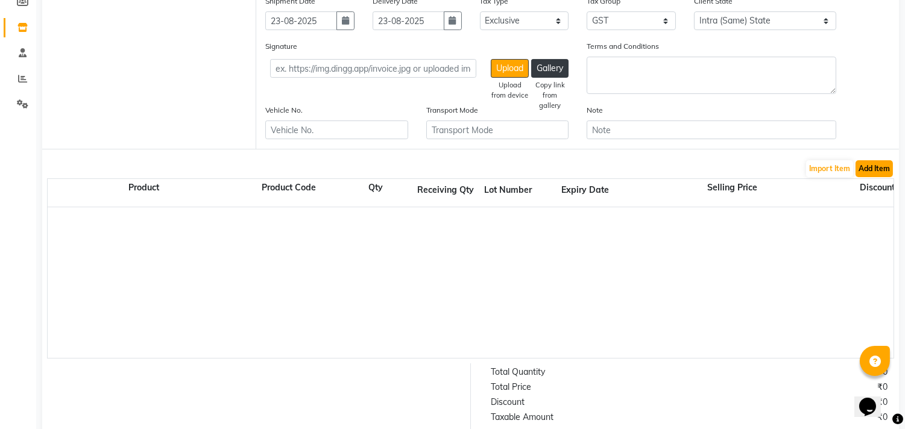
click at [876, 172] on button "Add Item" at bounding box center [873, 168] width 37 height 17
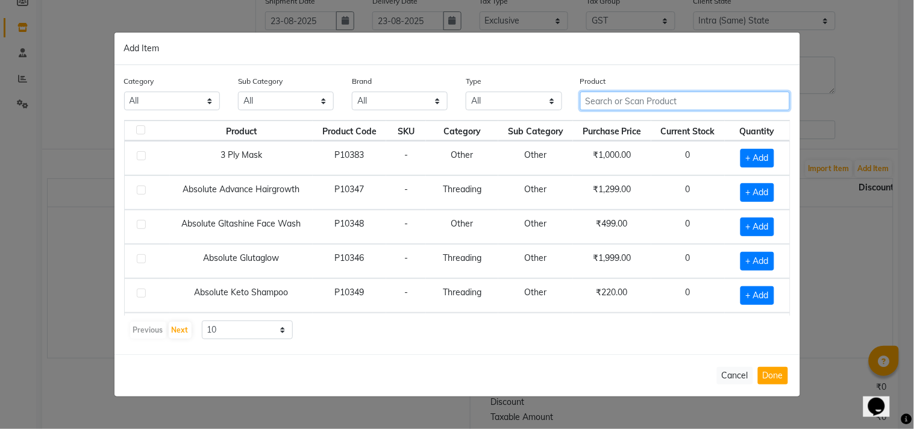
click at [626, 104] on input "text" at bounding box center [685, 101] width 210 height 19
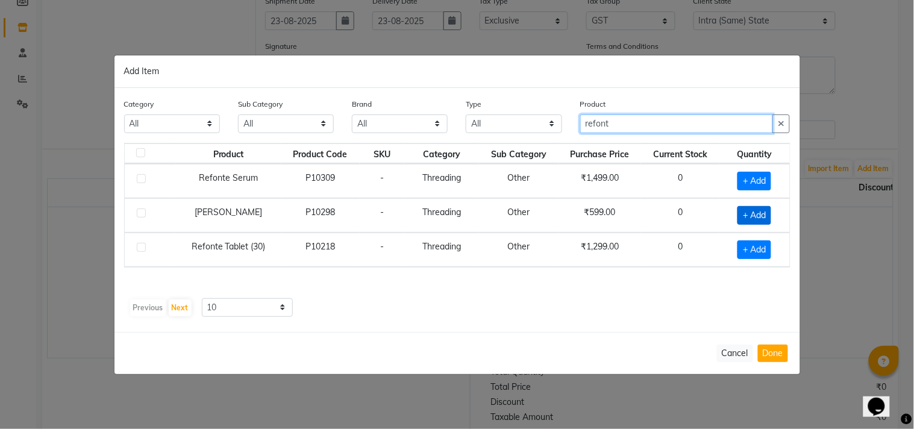
type input "refont"
click at [753, 216] on span "+ Add" at bounding box center [755, 215] width 34 height 19
checkbox input "true"
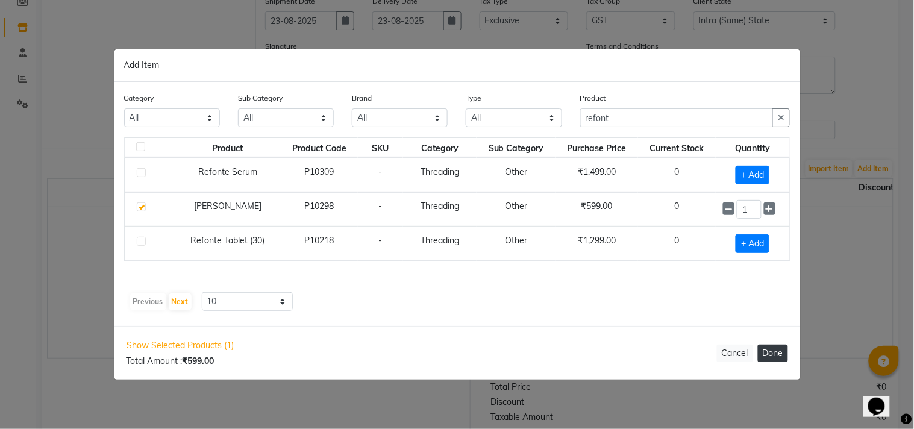
click at [769, 353] on button "Done" at bounding box center [773, 353] width 30 height 17
select select "1820"
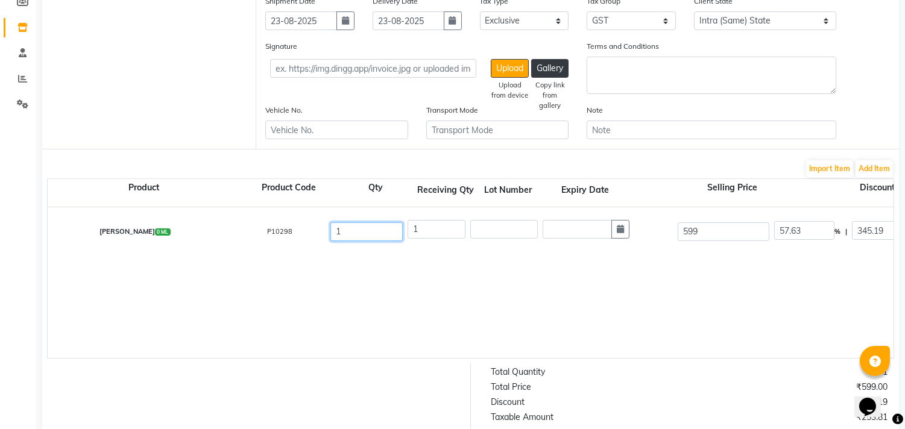
click at [329, 236] on div "1" at bounding box center [366, 232] width 77 height 24
type input "34"
drag, startPoint x: 439, startPoint y: 227, endPoint x: 394, endPoint y: 233, distance: 45.6
click at [394, 233] on div "Refonte Shampoo 0 ML P10298 34 1 599 57.63 % | 345.19 F 253.81 253.81 253.81 No…" at bounding box center [893, 231] width 1709 height 48
type input "3"
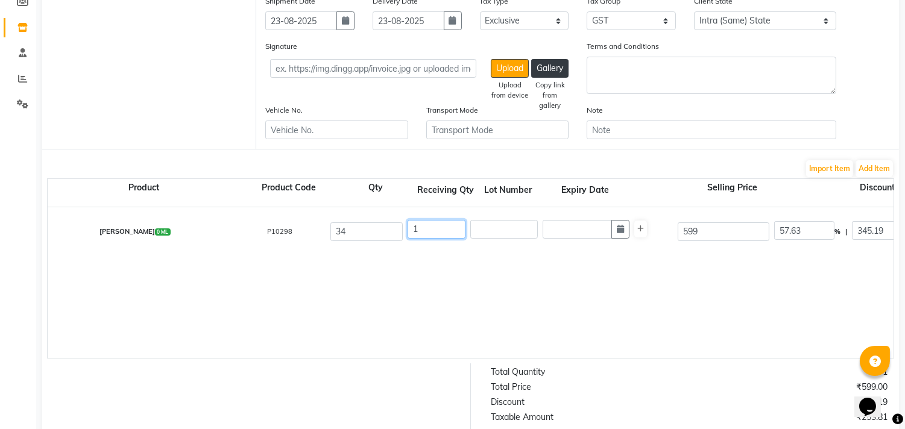
type input "761.43"
type input "807.12"
type input "137.06"
type input "898.49"
type input "33"
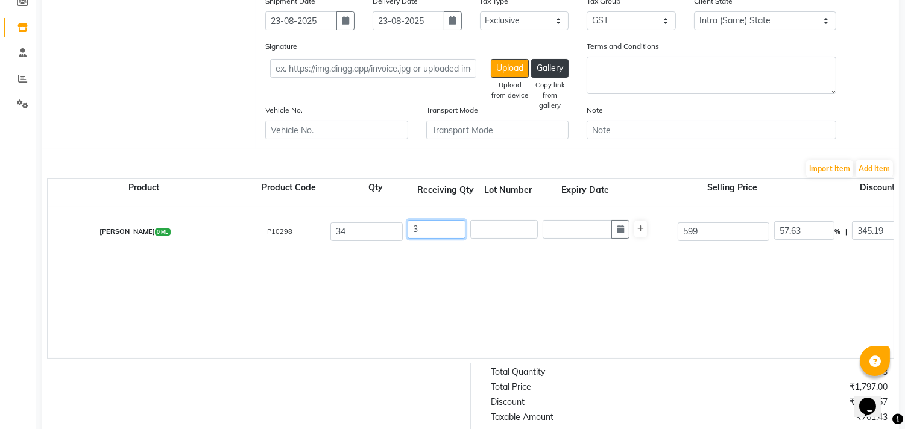
type input "8375.73"
type input "8512.79"
type input "1507.63"
type input "9883.36"
type input "3"
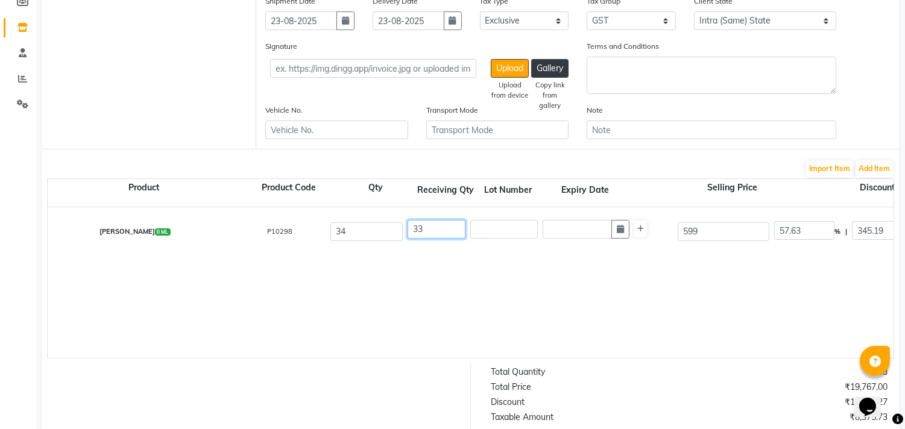
type input "761.43"
type input "2269.06"
type input "137.06"
type input "898.49"
type input "34"
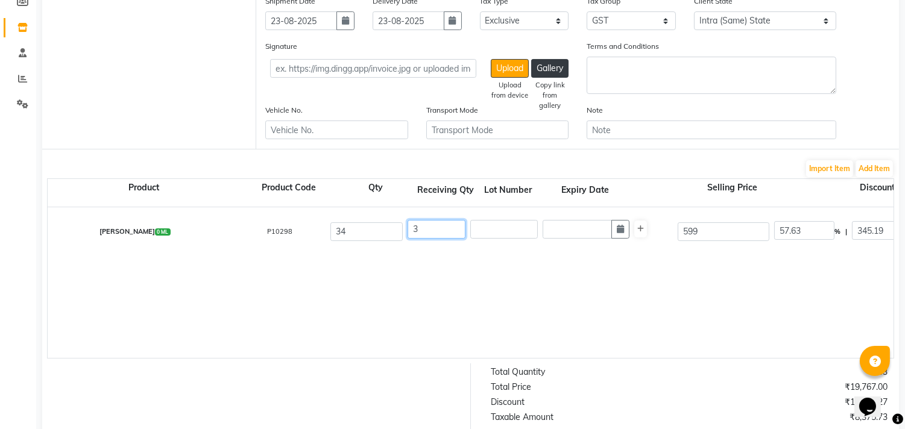
type input "8629.54"
type input "8766.6"
type input "1553.32"
type input "10182.86"
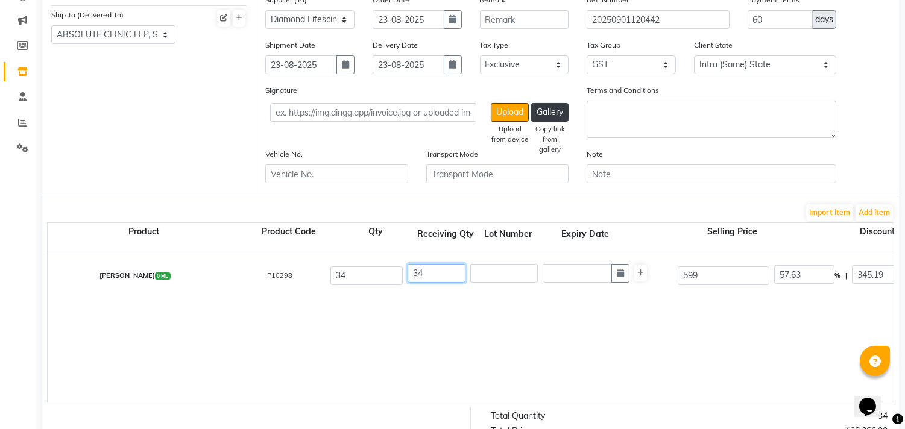
scroll to position [147, 0]
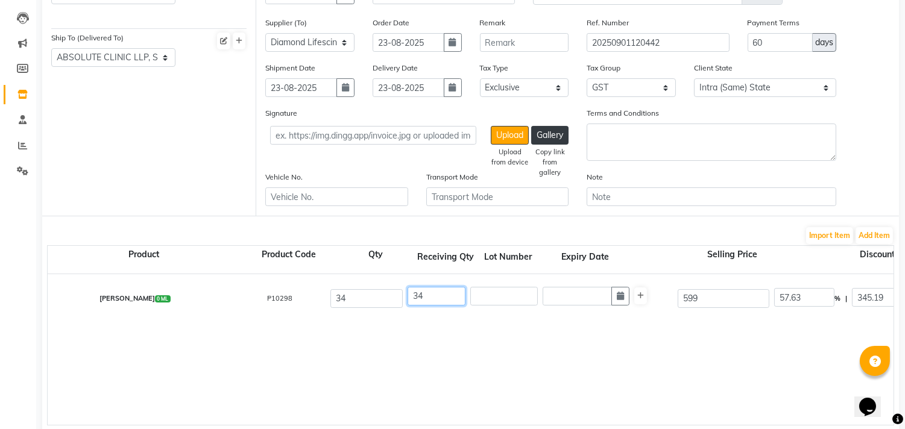
type input "34"
click at [506, 298] on input "text" at bounding box center [504, 296] width 68 height 19
type input "E130"
click at [620, 296] on icon "button" at bounding box center [620, 296] width 7 height 8
select select "9"
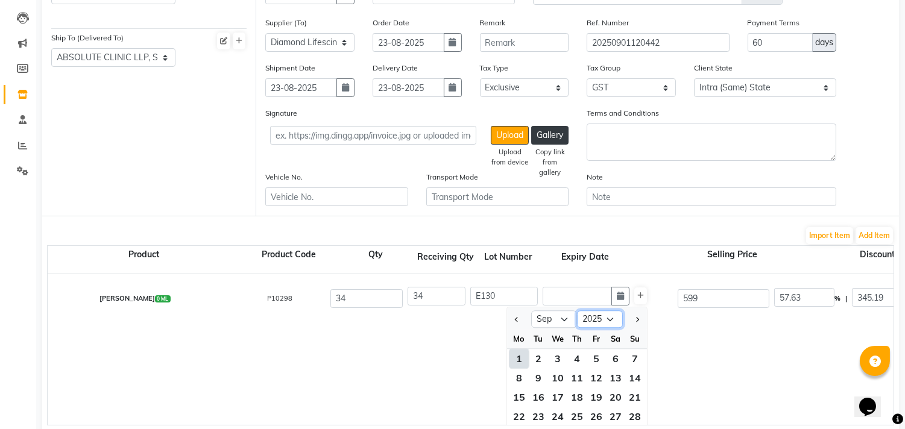
click at [595, 316] on select "2015 2016 2017 2018 2019 2020 2021 2022 2023 2024 2025 2026 2027 2028 2029 2030…" at bounding box center [600, 319] width 46 height 18
select select "2027"
click at [577, 310] on select "2015 2016 2017 2018 2019 2020 2021 2022 2023 2024 2025 2026 2027 2028 2029 2030…" at bounding box center [600, 319] width 46 height 18
click at [558, 322] on select "Jan Feb Mar Apr May Jun Jul Aug Sep Oct Nov Dec" at bounding box center [554, 319] width 46 height 18
select select "10"
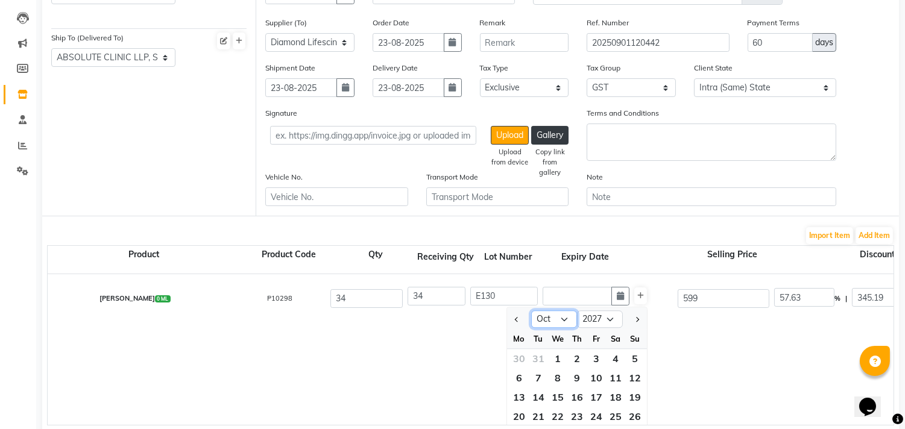
click at [531, 310] on select "Jan Feb Mar Apr May Jun Jul Aug Sep Oct Nov Dec" at bounding box center [554, 319] width 46 height 18
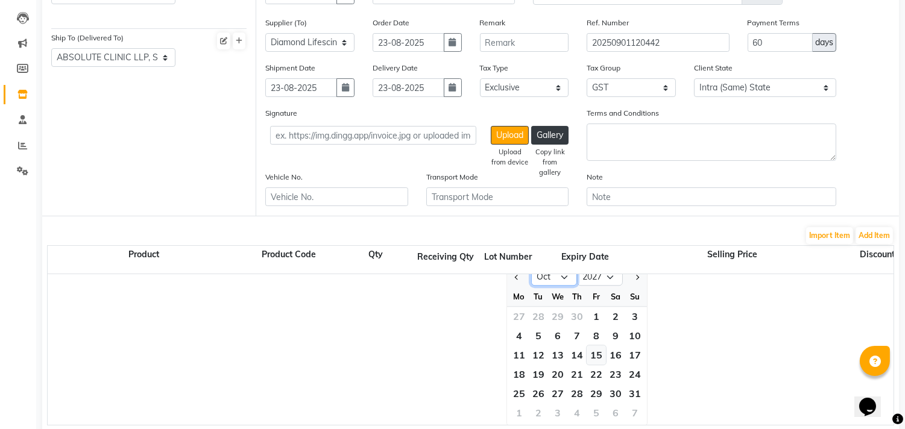
scroll to position [43, 0]
click at [636, 388] on div "31" at bounding box center [634, 392] width 19 height 19
type input "31-10-2027"
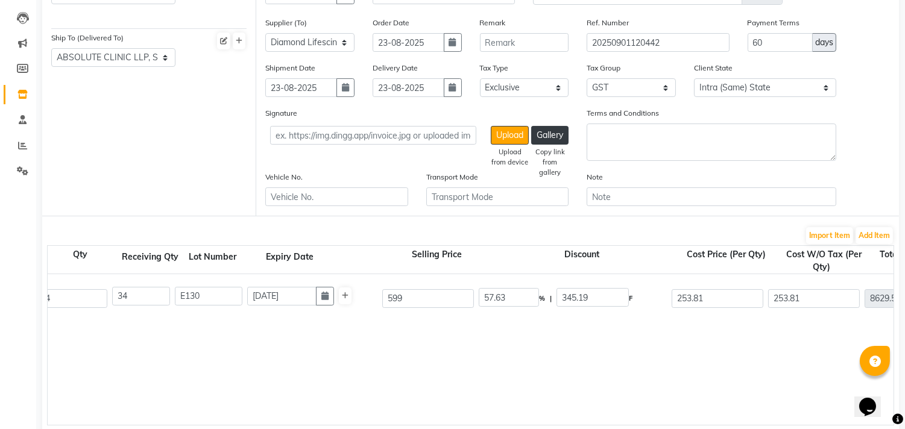
scroll to position [0, 302]
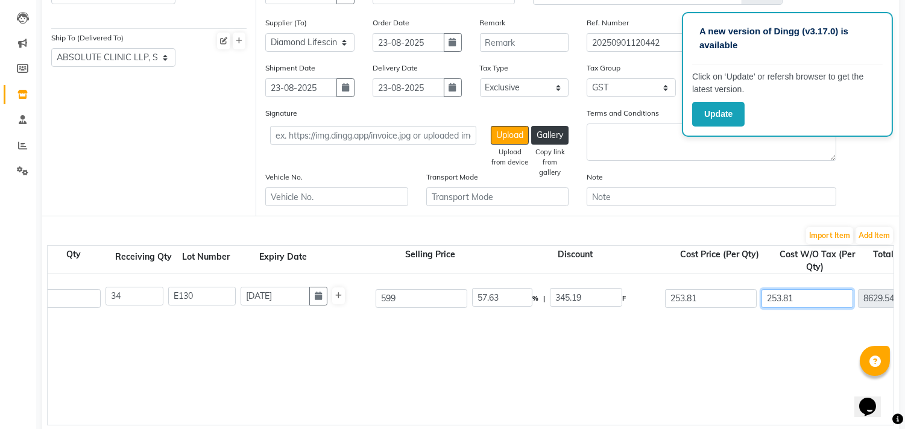
drag, startPoint x: 815, startPoint y: 300, endPoint x: 758, endPoint y: 306, distance: 57.0
click at [759, 306] on div "253.81" at bounding box center [807, 299] width 96 height 24
type input "2"
type input "68"
type input "1621.32"
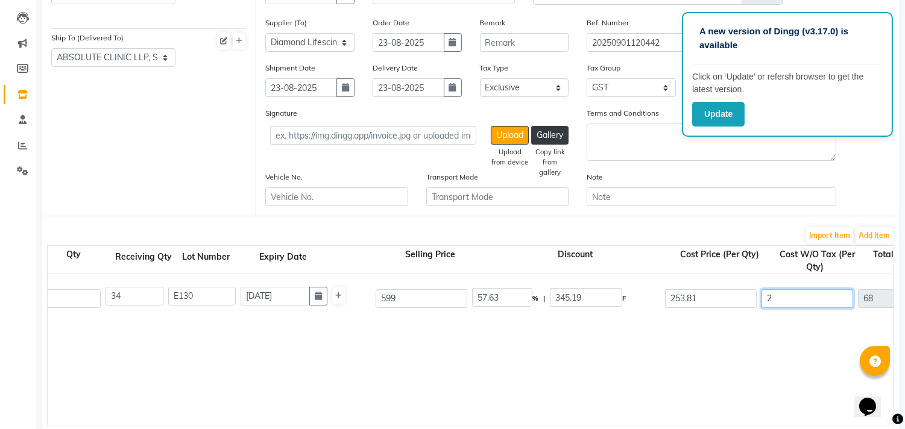
type input "23"
type input "782"
type input "2335.32"
type input "238"
type input "8092"
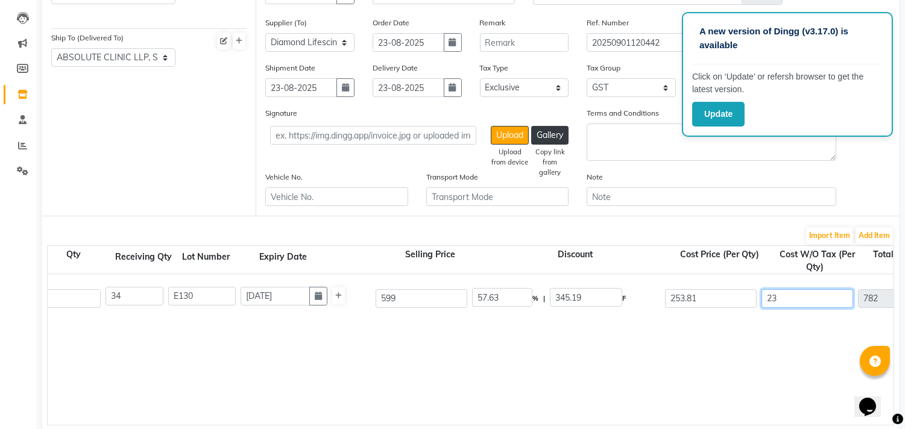
type input "9645.32"
type input "238"
type input "60.27"
type input "361"
type input "238"
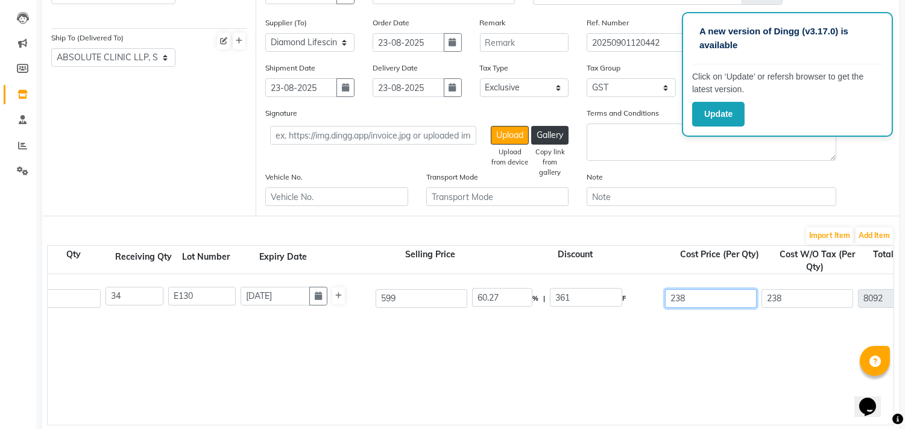
type input "1456.56"
type input "9548.56"
drag, startPoint x: 724, startPoint y: 296, endPoint x: 640, endPoint y: 303, distance: 84.6
click at [640, 303] on div "Refonte Shampoo 0 ML P10298 34 34 E130 31-10-2027 599 60.27 % | 361 F 238 238 8…" at bounding box center [591, 298] width 1709 height 48
type input "238.89"
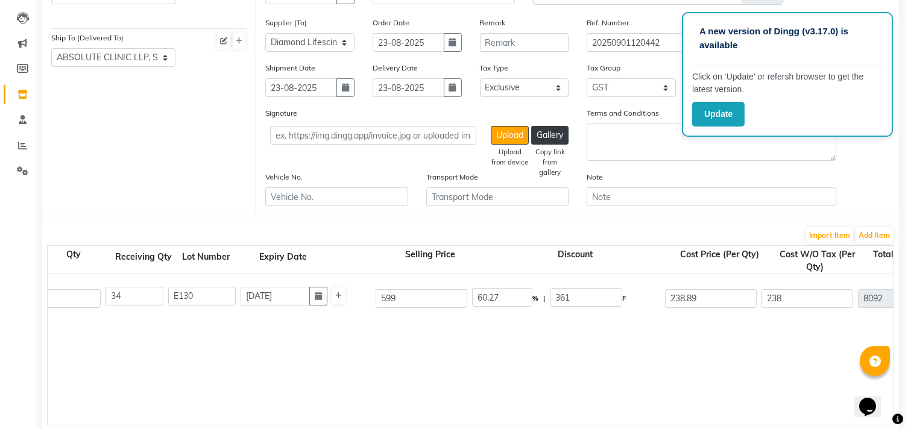
type input "60.12"
type input "360.11"
type input "238.89"
type input "8122.26"
type input "1462.01"
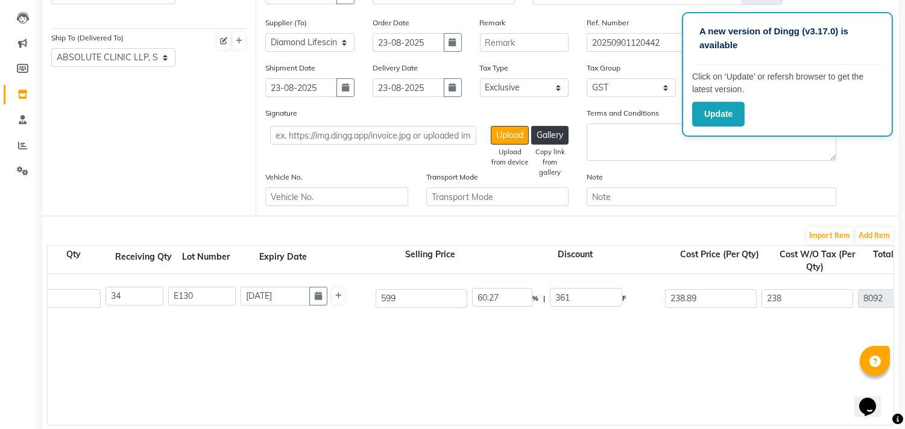
type input "9584.27"
click at [706, 335] on div "Refonte Shampoo 0 ML P10298 34 34 E130 31-10-2027 599 60.12 % | 360.11 F 238.89…" at bounding box center [591, 349] width 1691 height 151
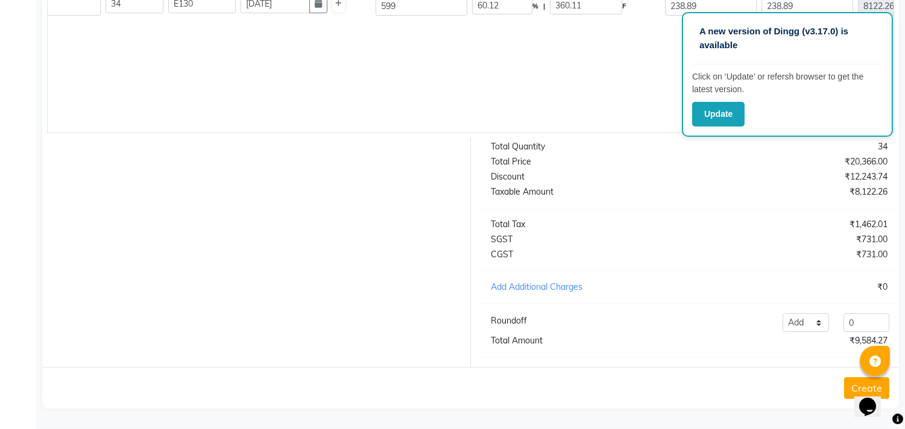
scroll to position [449, 0]
click at [851, 387] on button "Create" at bounding box center [866, 388] width 45 height 22
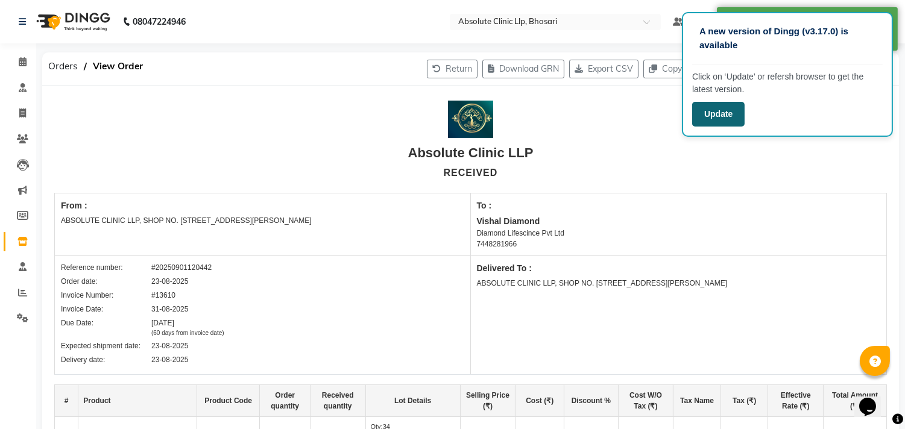
click at [714, 112] on button "Update" at bounding box center [718, 114] width 52 height 25
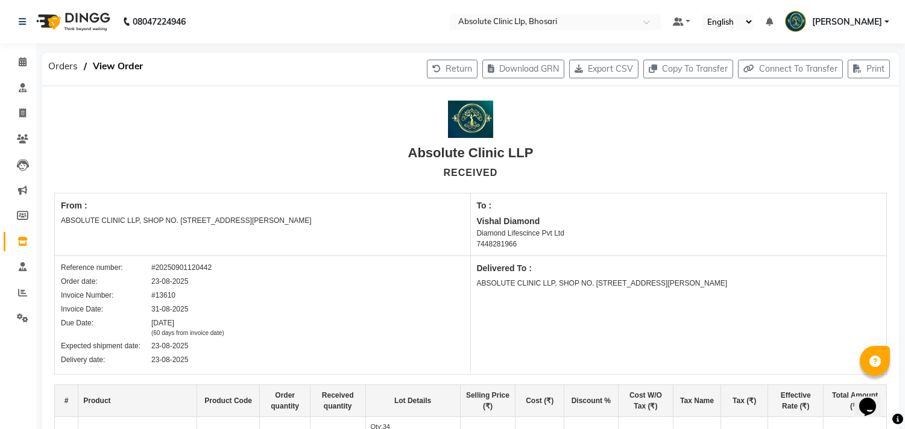
click at [92, 12] on img at bounding box center [72, 22] width 83 height 34
